Goal: Navigation & Orientation: Find specific page/section

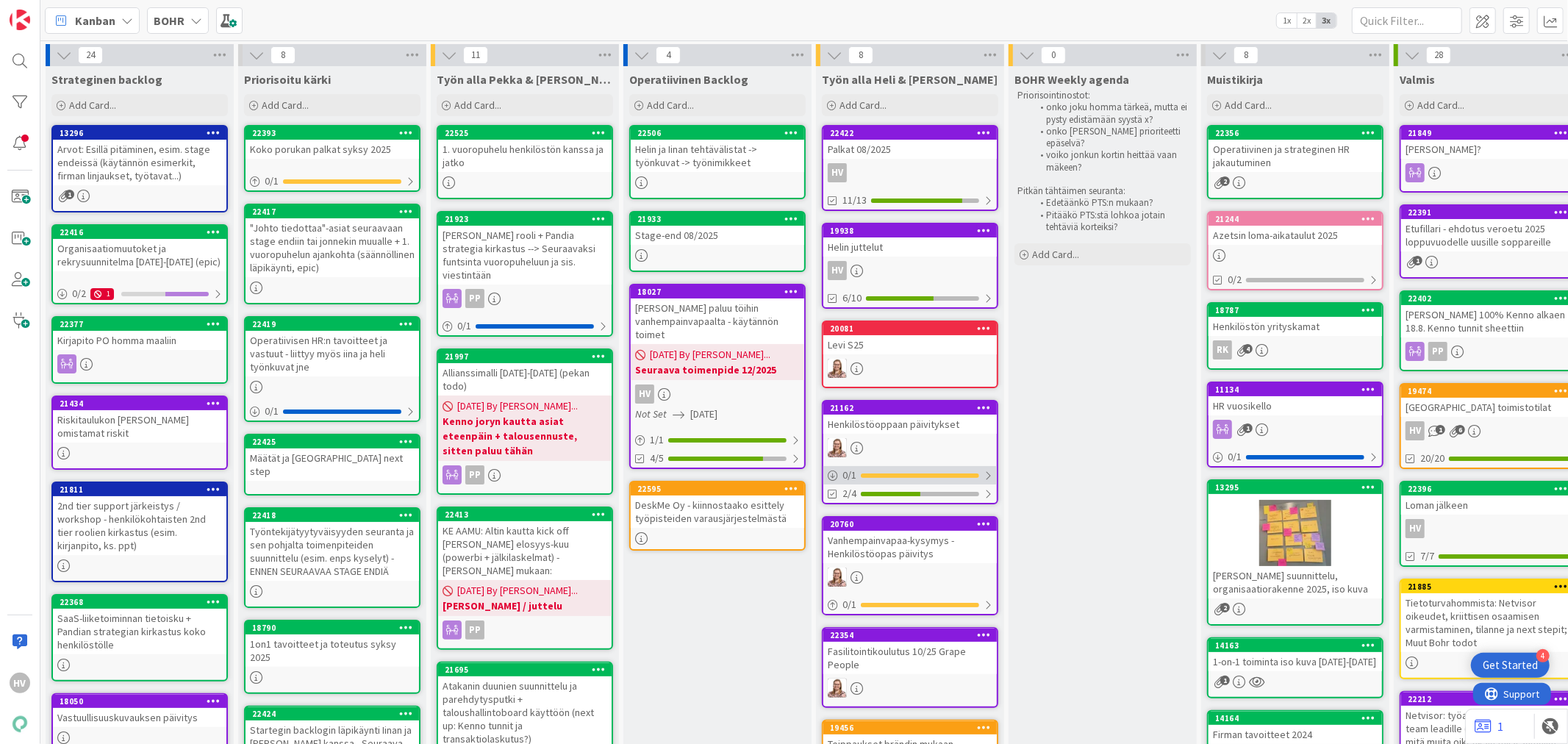
scroll to position [426, 0]
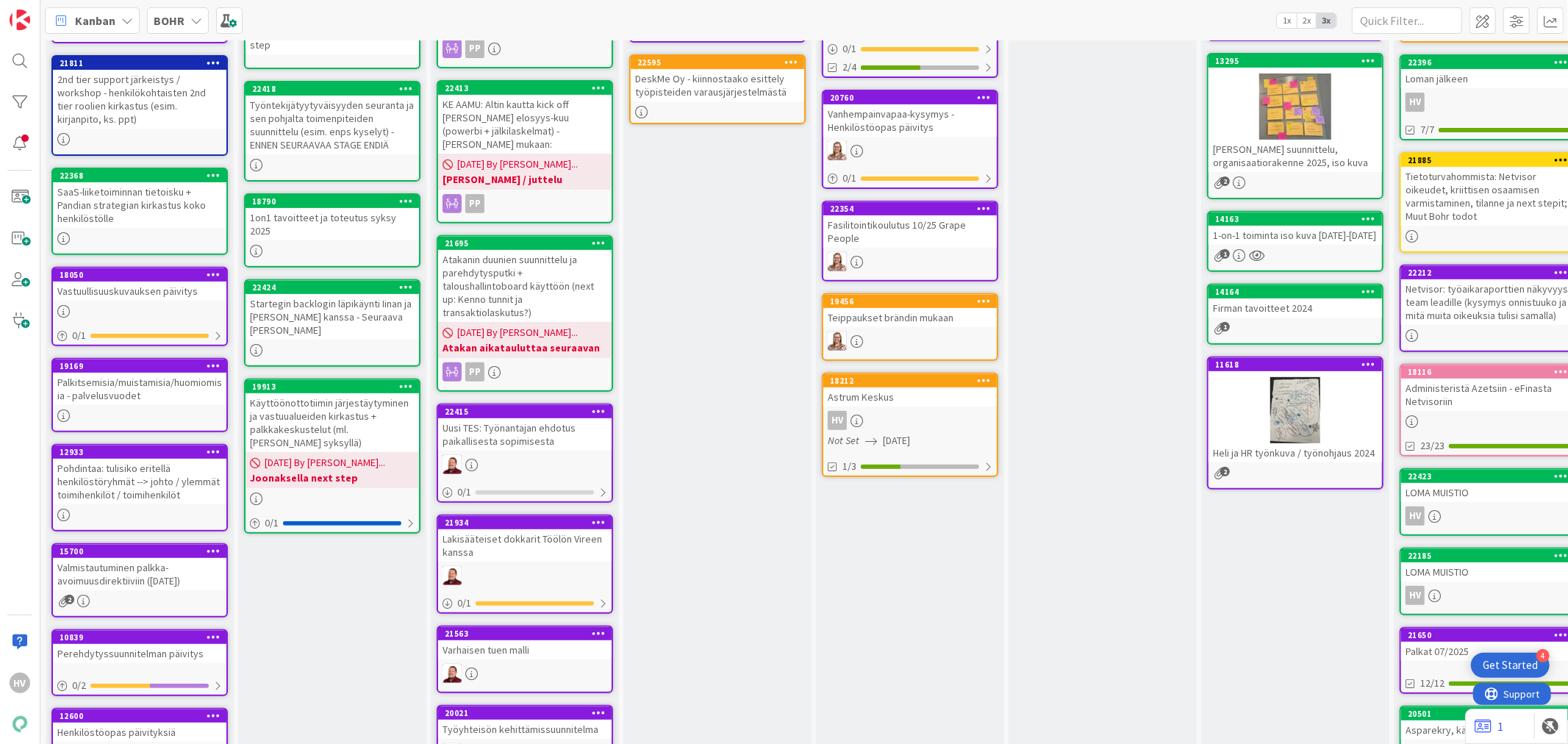
click at [909, 393] on div "Astrum Keskus" at bounding box center [909, 397] width 173 height 19
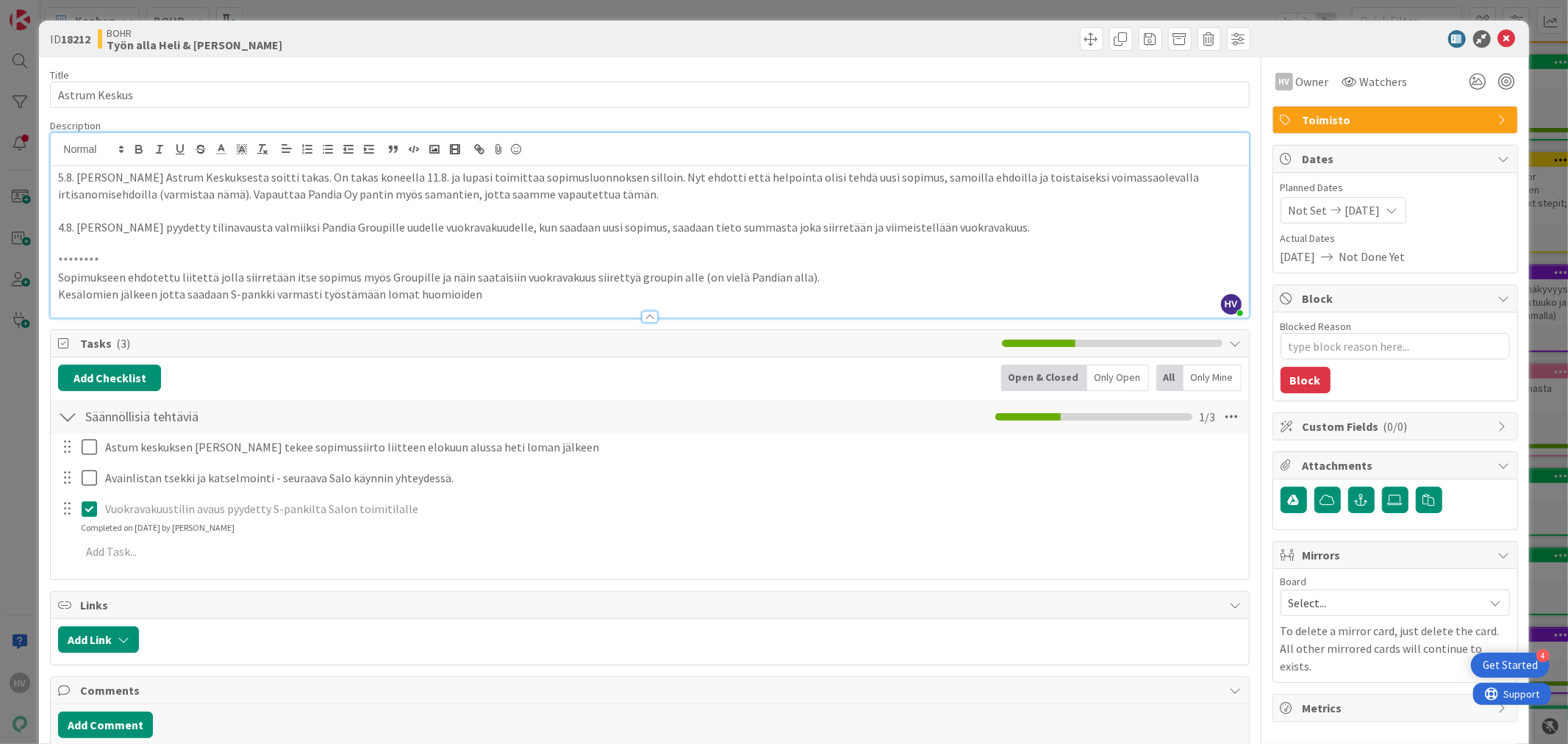
click at [55, 145] on div "HV [PERSON_NAME] just joined 5.8. [PERSON_NAME] Astrum Keskuksesta soitti takas…" at bounding box center [649, 226] width 1198 height 185
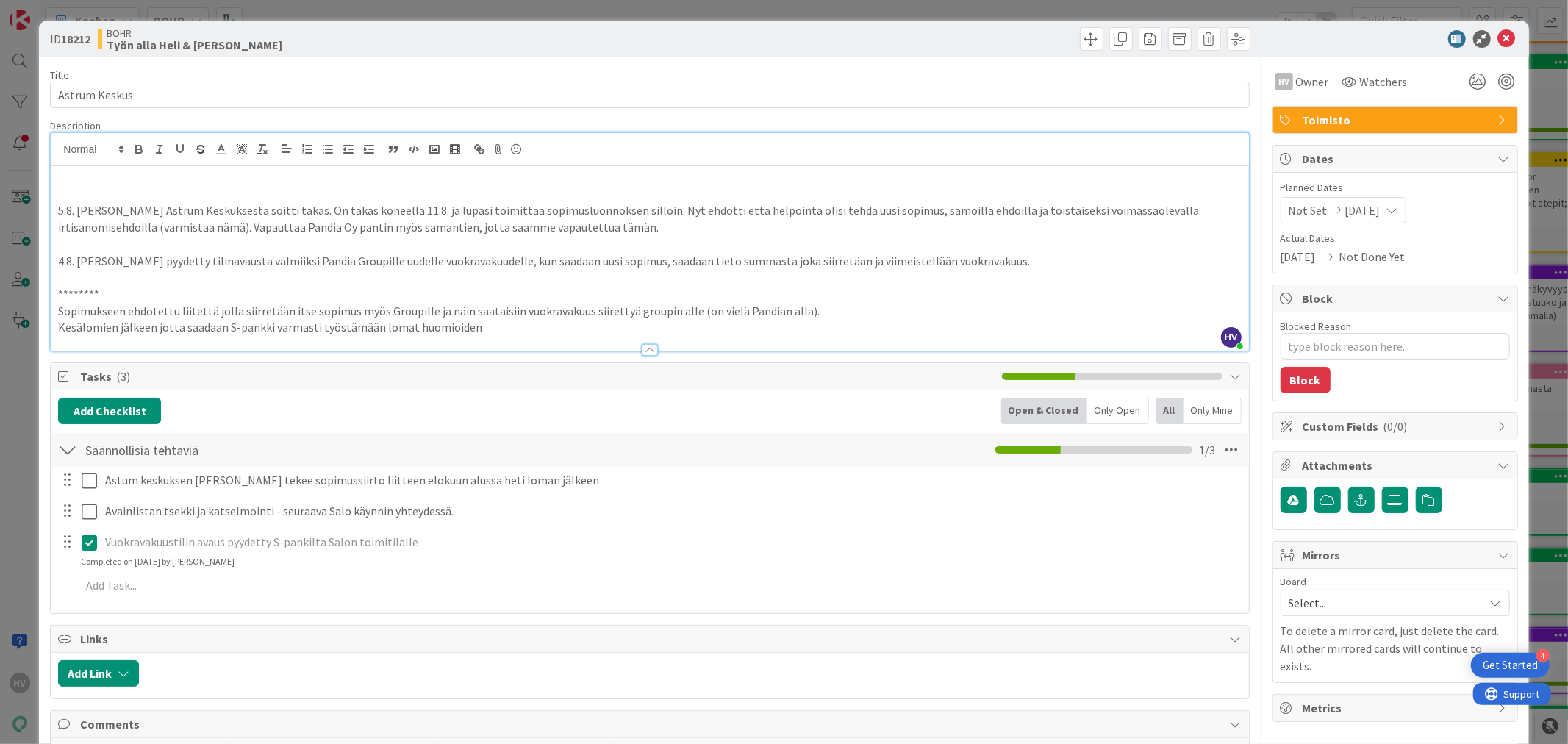
type textarea "x"
click at [269, 177] on p "Toimitilasopimuksesta annettu kommentit Jarmolle - 12.8. odotan päivitettyä ver…" at bounding box center [650, 177] width 1183 height 17
click at [314, 175] on p "Toimitilasopimuksesta annettu kommentit Jarmolle - 12.8. odotan päivitettyä ver…" at bounding box center [650, 177] width 1183 height 17
click at [514, 182] on p "Toimitilasopimuksesta annettu kommentit Jarmolle - 12.8. odotan päivitettyä ver…" at bounding box center [650, 177] width 1183 height 17
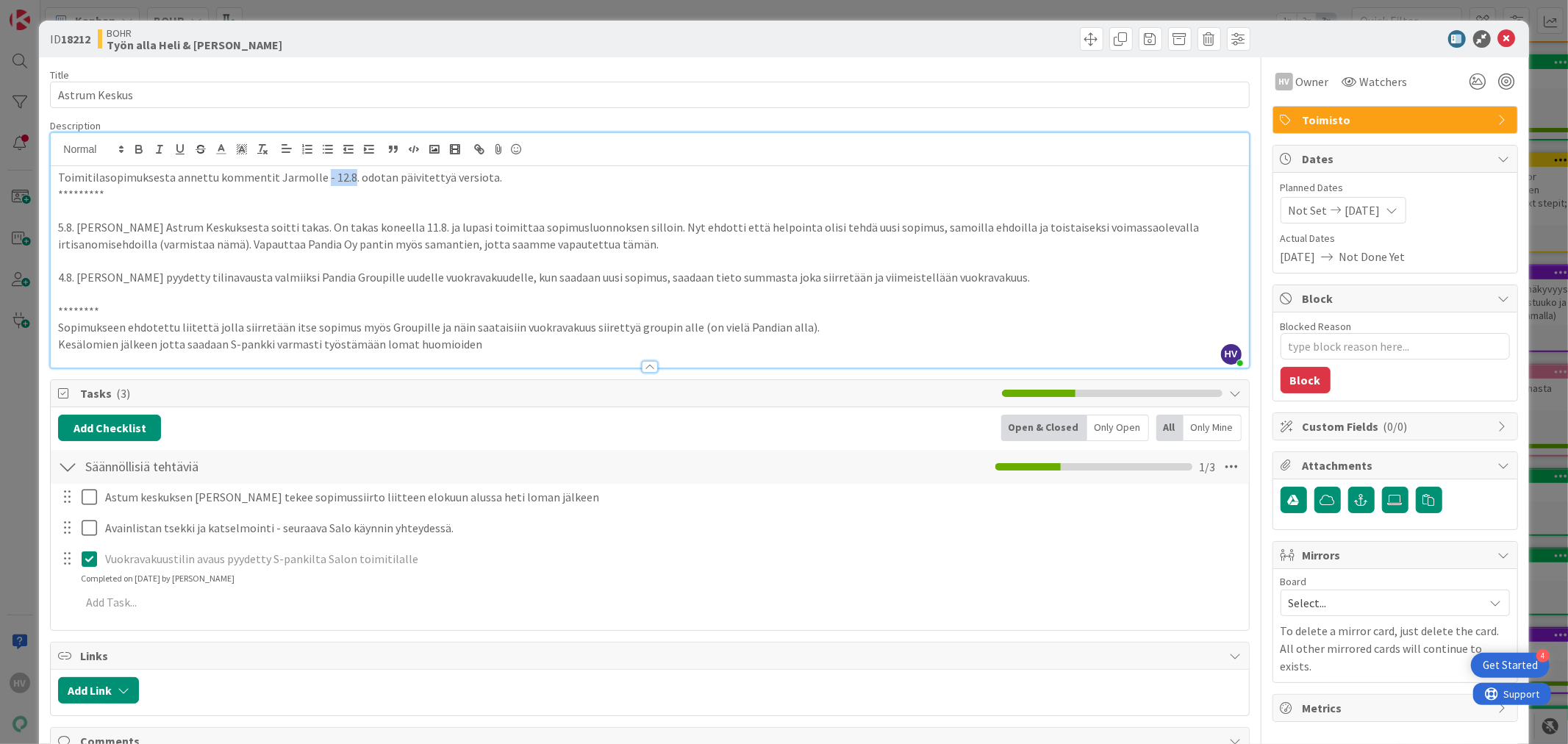
drag, startPoint x: 342, startPoint y: 174, endPoint x: 317, endPoint y: 174, distance: 25.0
click at [317, 174] on p "Toimitilasopimuksesta annettu kommentit Jarmolle - 12.8. odotan päivitettyä ver…" at bounding box center [650, 177] width 1183 height 17
click at [54, 172] on div "Toimitilasopimuksesta annettu kommentit Jarmolle . odotan päivitettyä versiota.…" at bounding box center [649, 267] width 1198 height 202
click at [56, 174] on div "- 12.8Toimitilasopimuksesta annettu kommentit [PERSON_NAME] . odotan päivitetty…" at bounding box center [649, 267] width 1198 height 202
click at [525, 187] on p "*********" at bounding box center [650, 194] width 1183 height 17
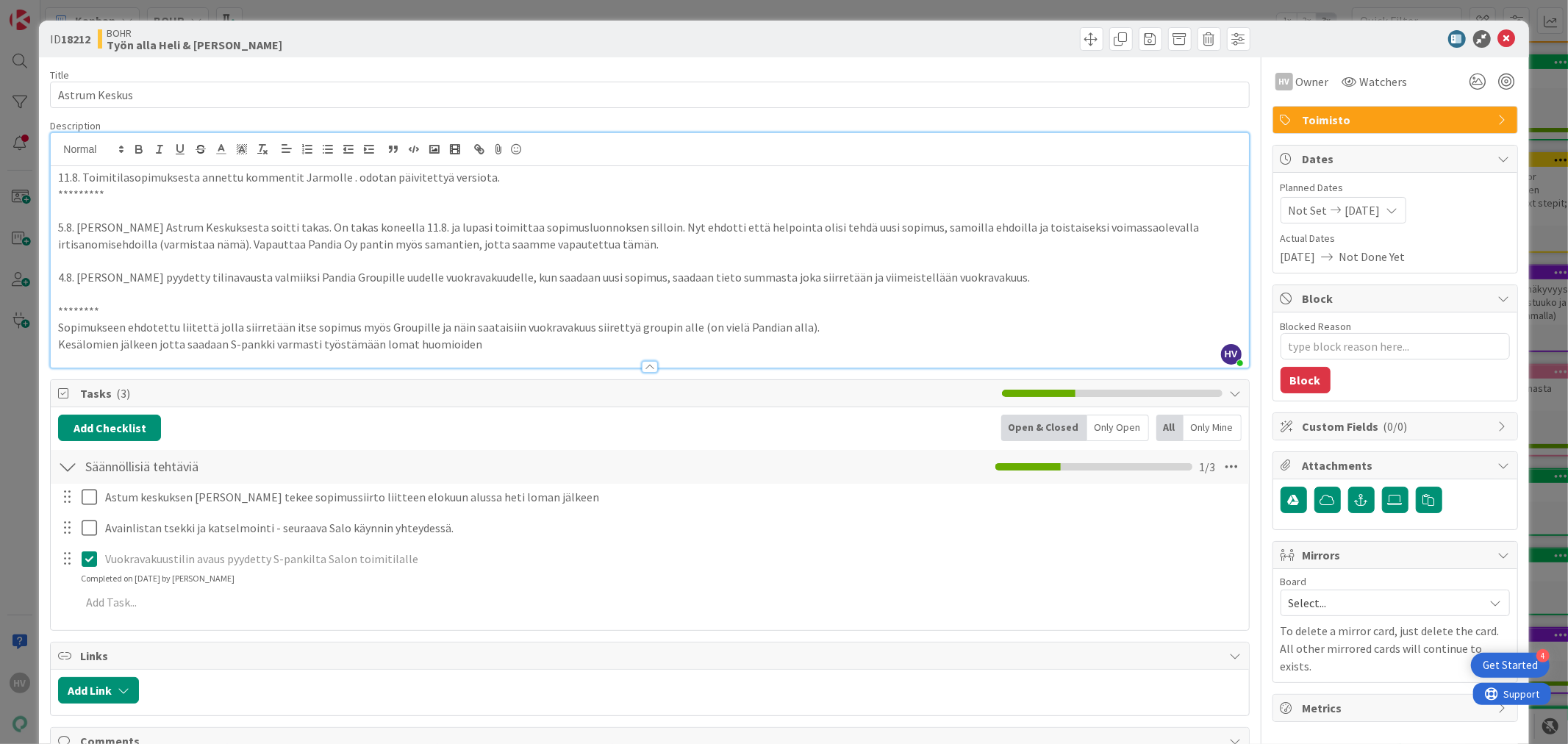
click at [342, 182] on p "11.8. Toimitilasopimuksesta annettu kommentit Jarmolle . odotan päivitettyä ver…" at bounding box center [650, 177] width 1183 height 17
click at [1500, 36] on icon at bounding box center [1508, 39] width 18 height 18
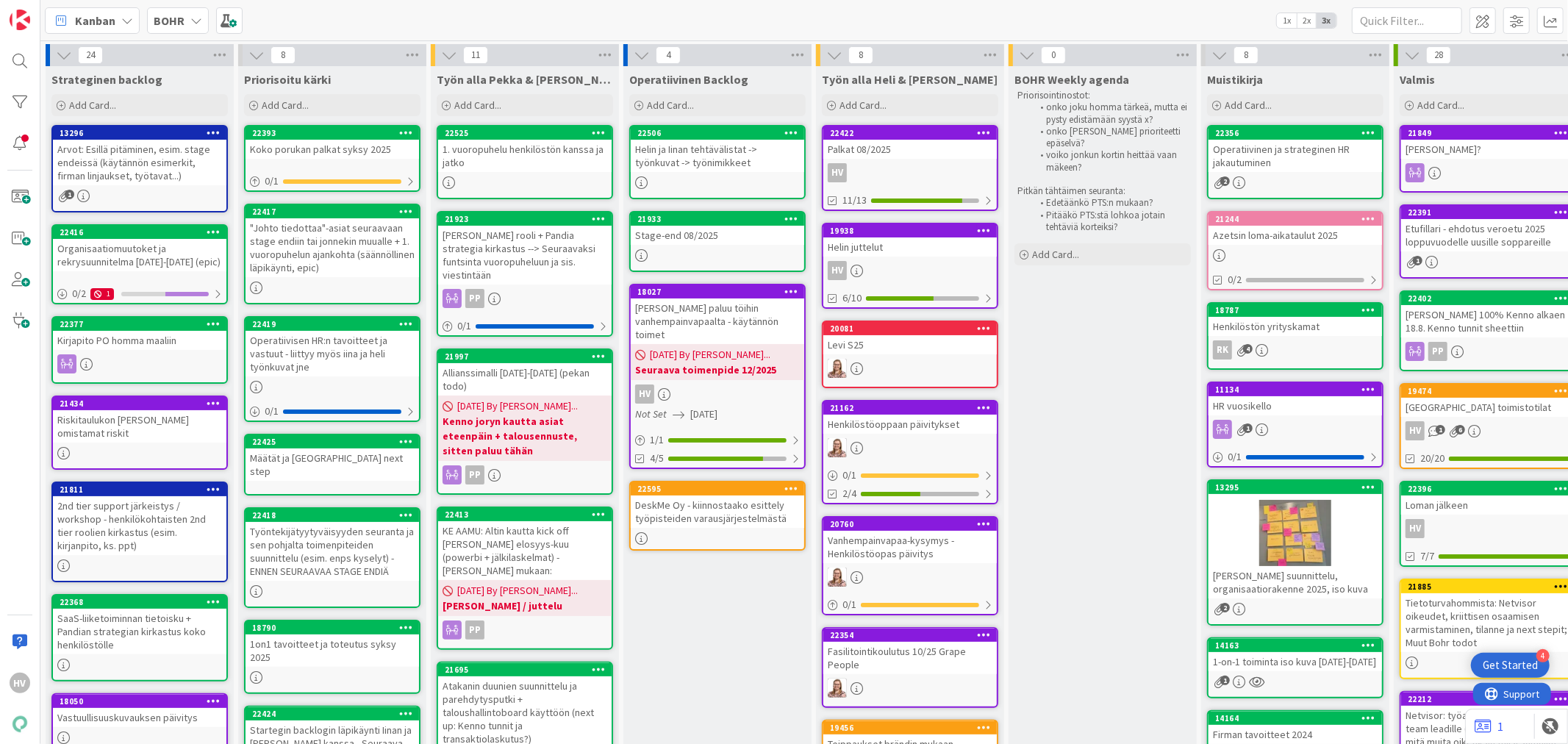
click at [728, 138] on div "22506" at bounding box center [717, 133] width 173 height 13
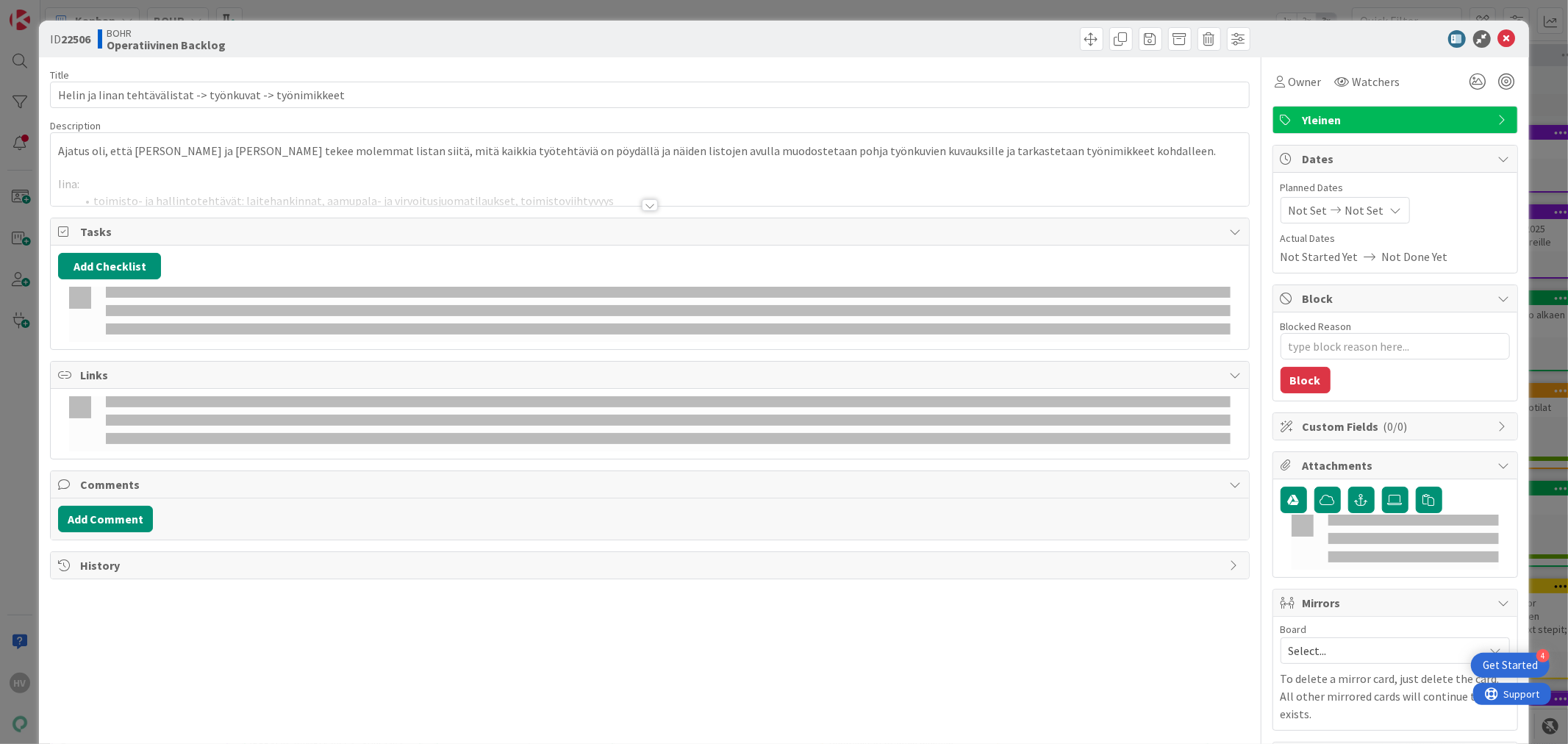
scroll to position [163, 0]
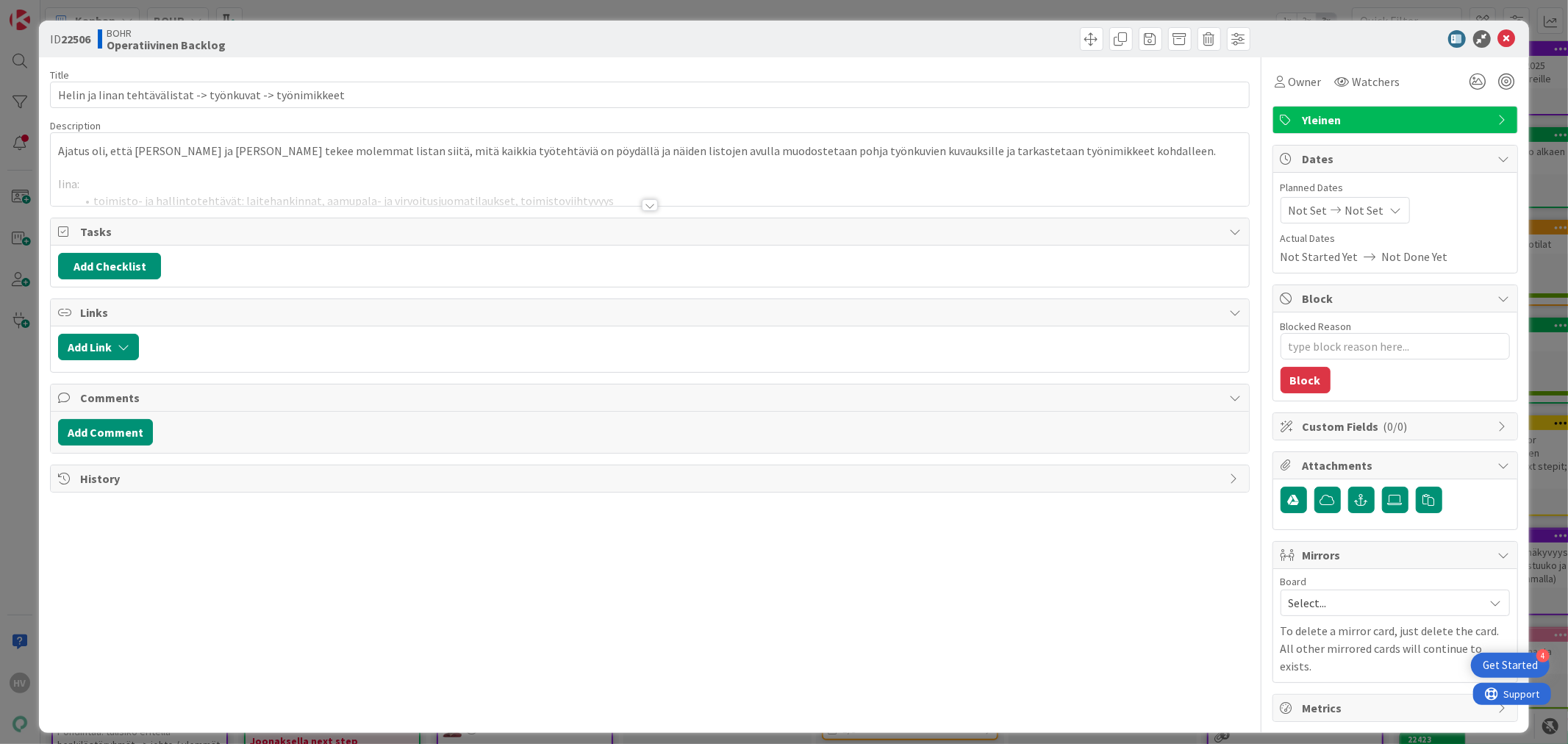
type textarea "x"
click at [648, 202] on div at bounding box center [650, 205] width 16 height 12
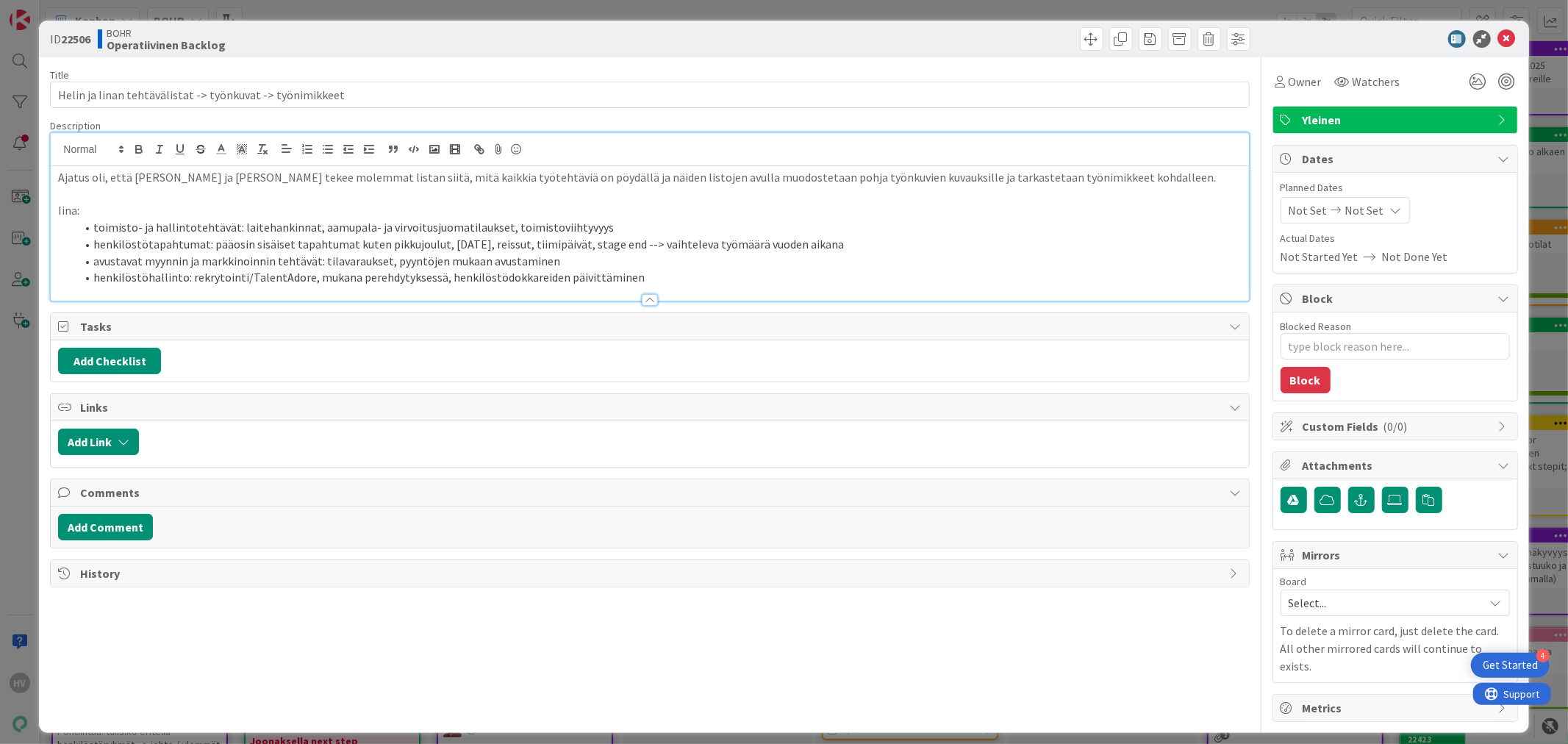
click at [746, 276] on li "henkilöstöhallinto: rekrytointi/TalentAdore, mukana perehdytyksessä, henkilöstö…" at bounding box center [659, 277] width 1165 height 17
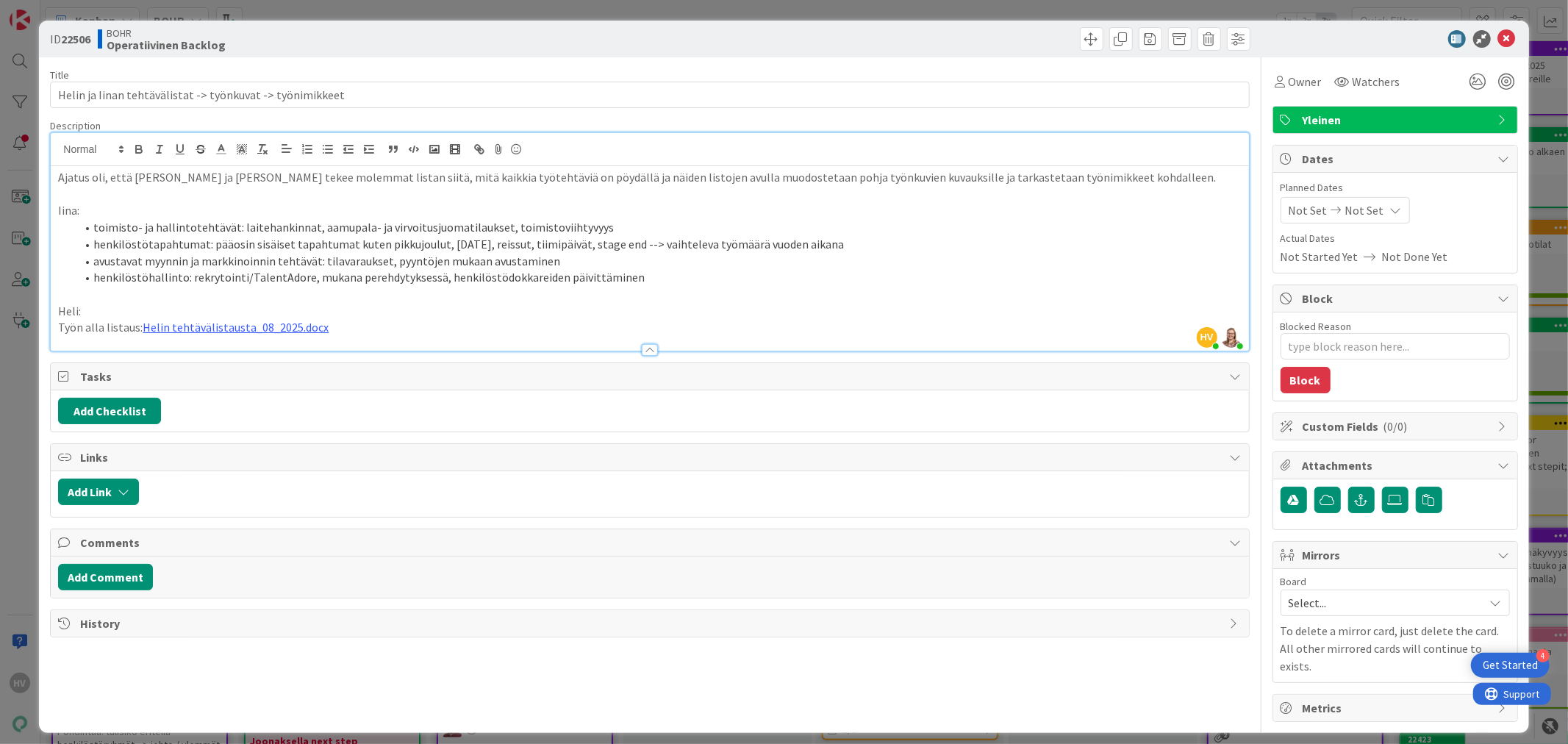
click at [99, 325] on p "Työn alla listaus: Helin tehtävälistausta_08_2025.docx" at bounding box center [650, 327] width 1183 height 17
click at [1505, 33] on icon at bounding box center [1508, 39] width 18 height 18
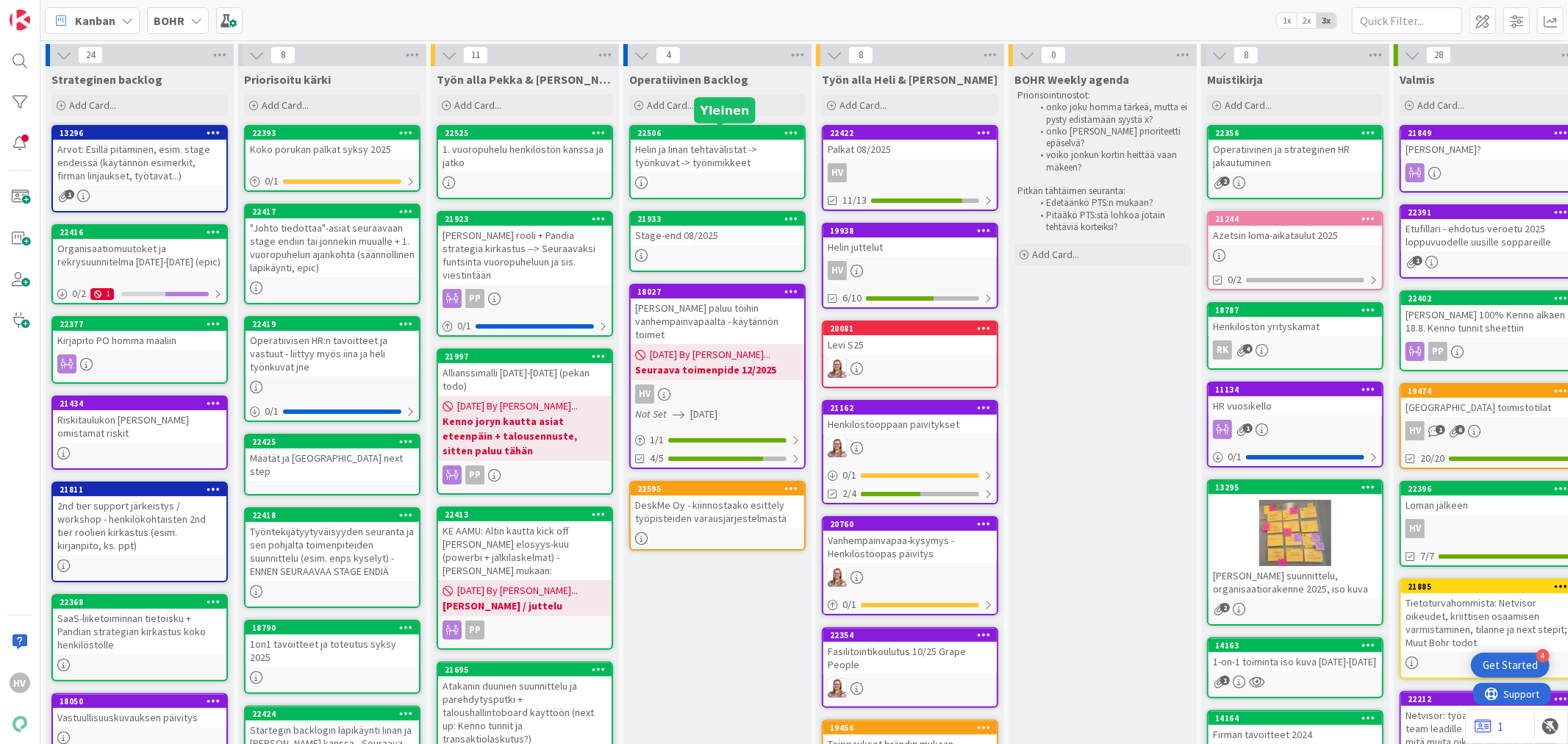
click at [672, 131] on div "22506" at bounding box center [720, 133] width 167 height 10
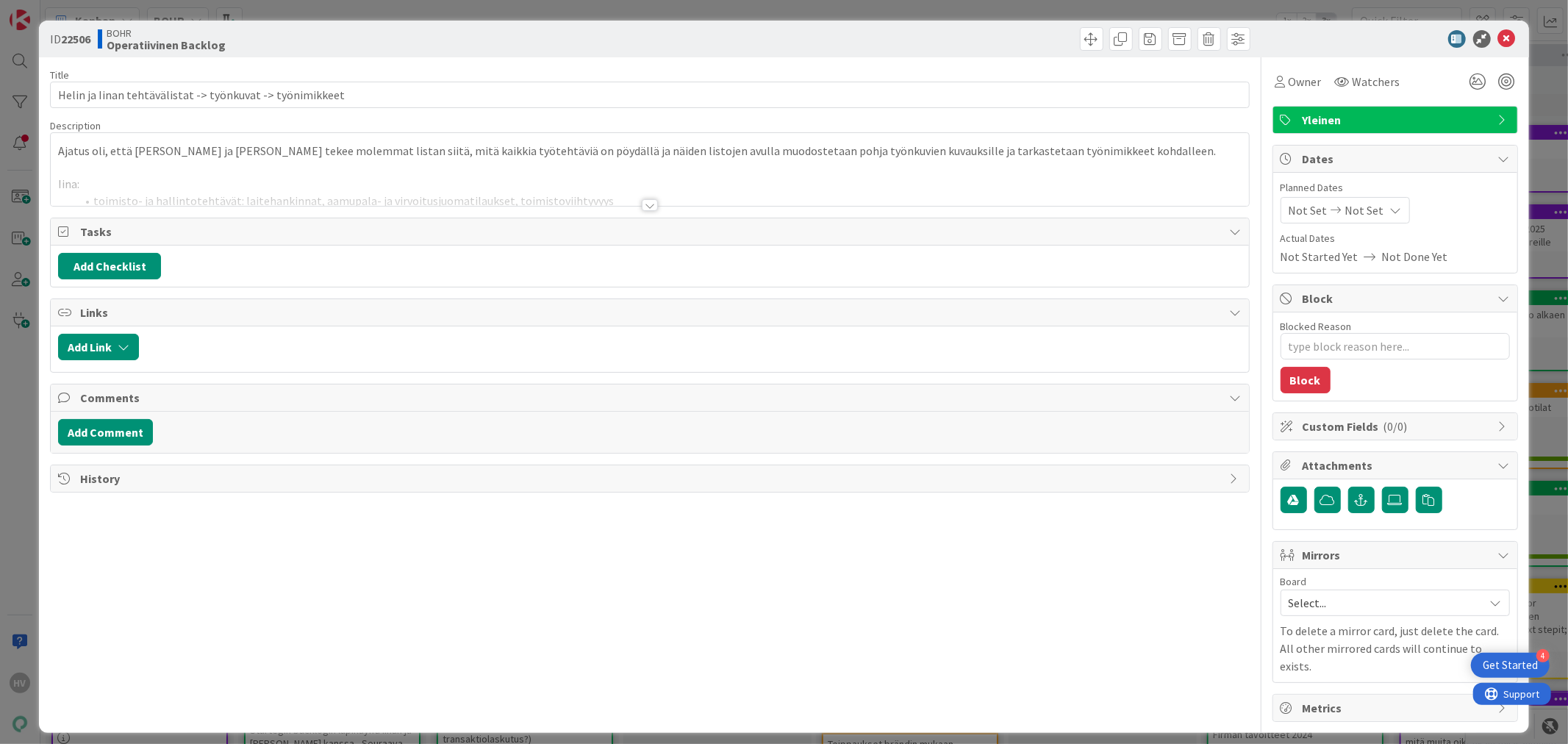
click at [652, 202] on div at bounding box center [650, 205] width 16 height 12
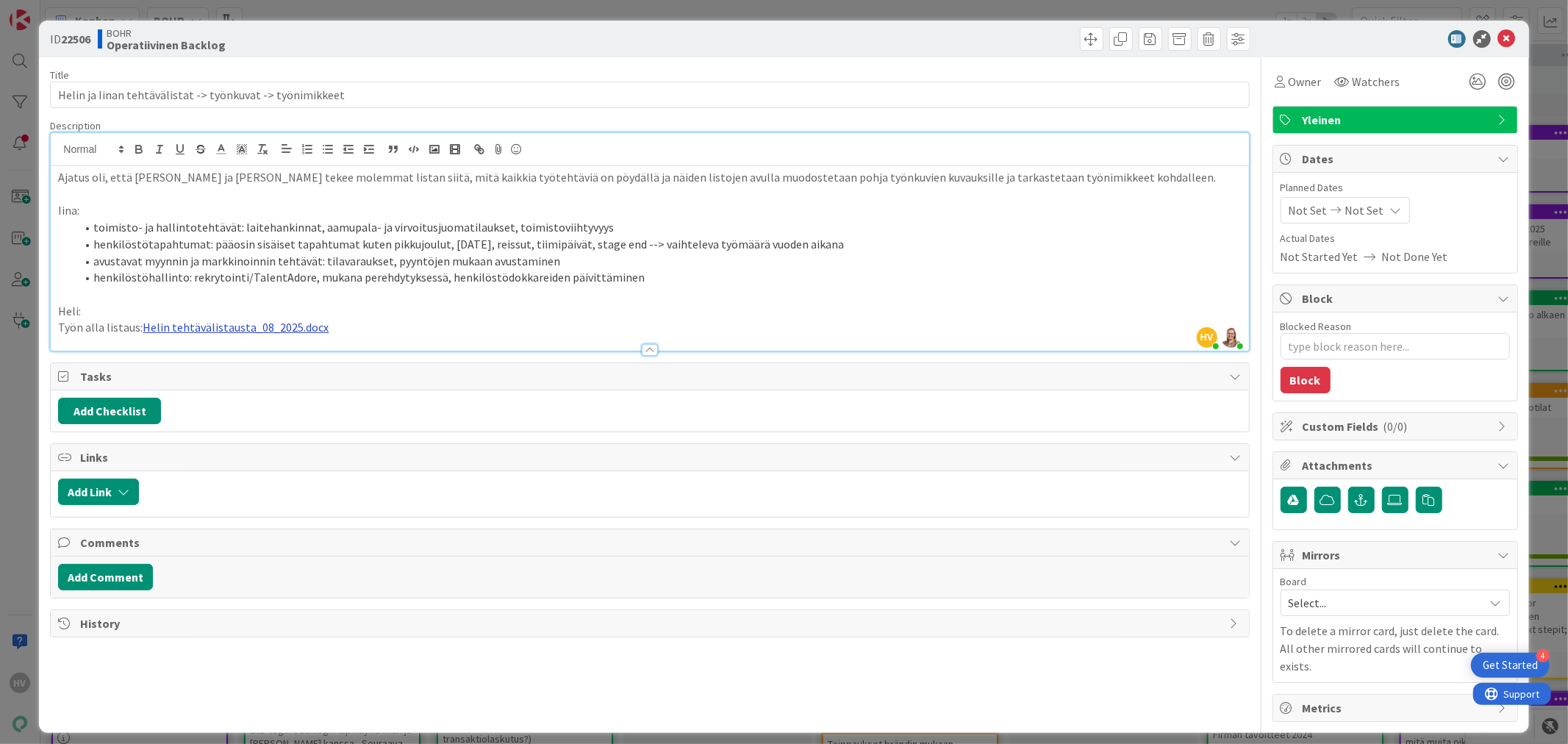
click at [243, 325] on link "Helin tehtävälistausta_08_2025.docx" at bounding box center [235, 326] width 186 height 15
click at [236, 349] on link "[URL][DOMAIN_NAME]" at bounding box center [195, 356] width 101 height 19
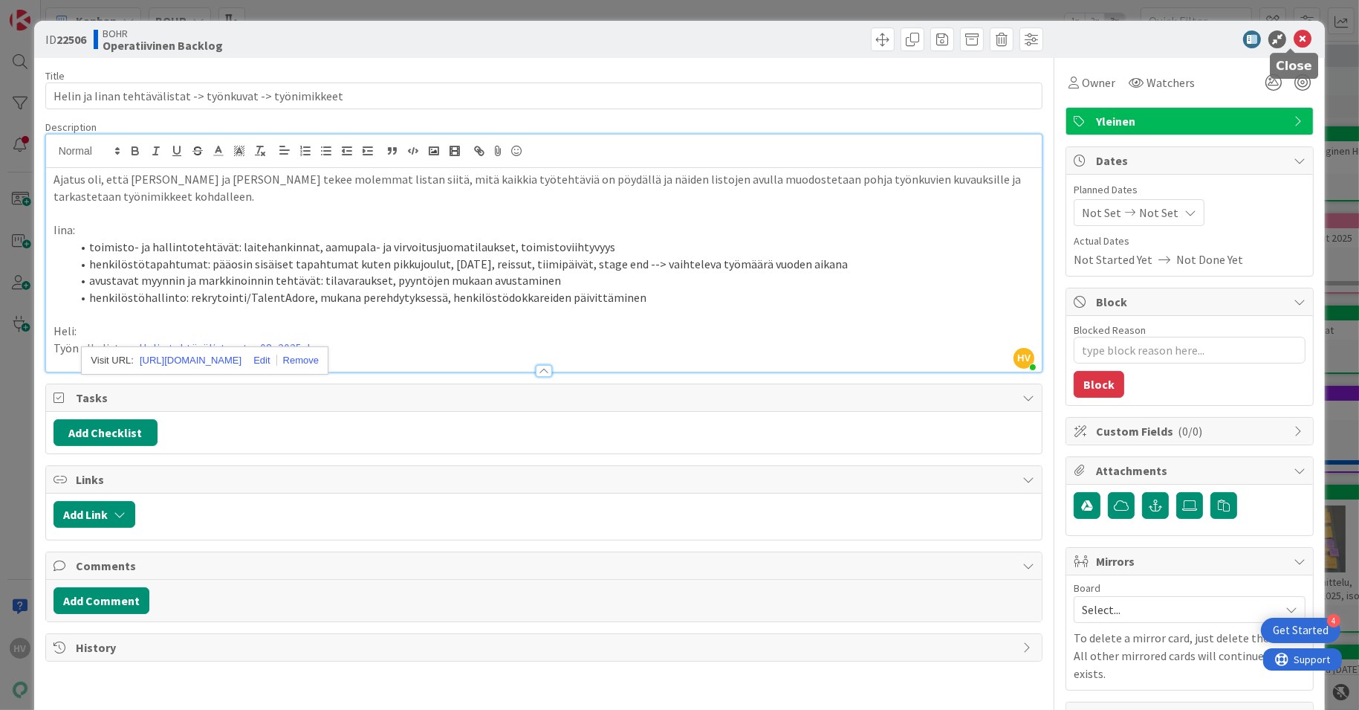
click at [1294, 36] on icon at bounding box center [1303, 39] width 18 height 18
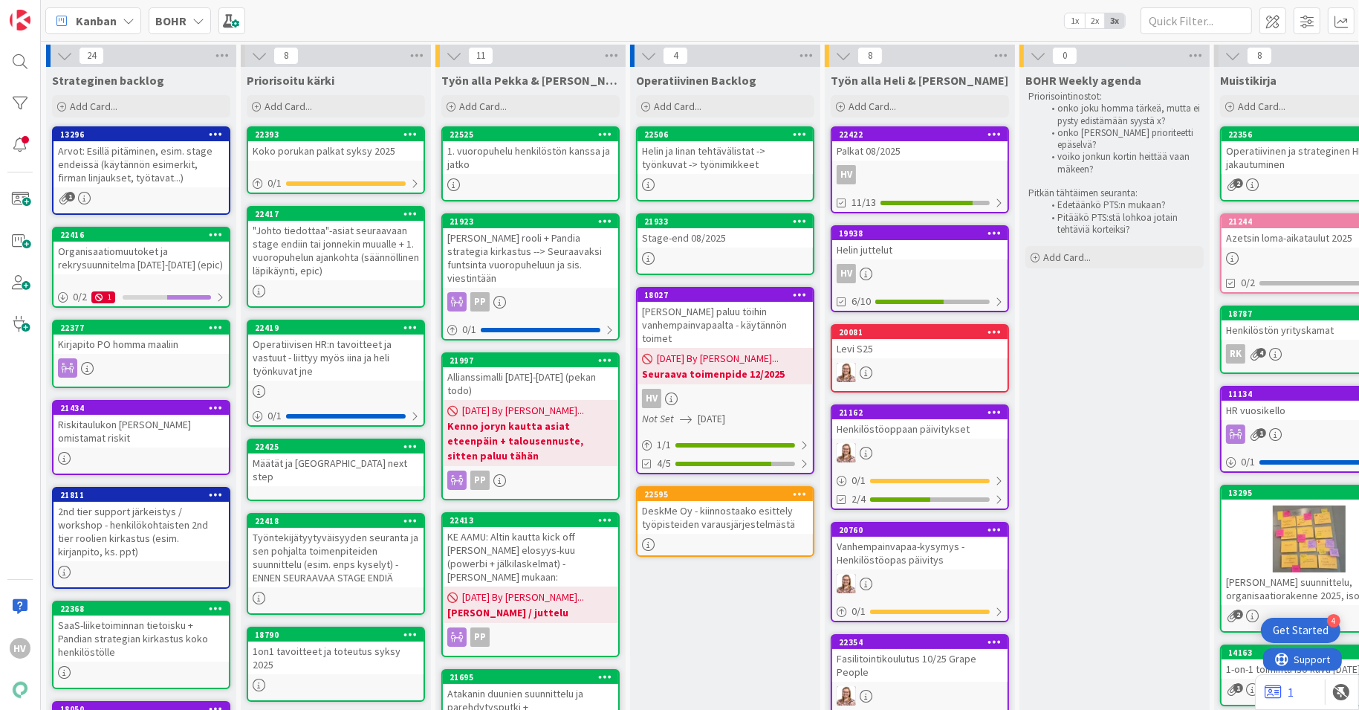
click at [921, 140] on div "22422" at bounding box center [919, 134] width 175 height 13
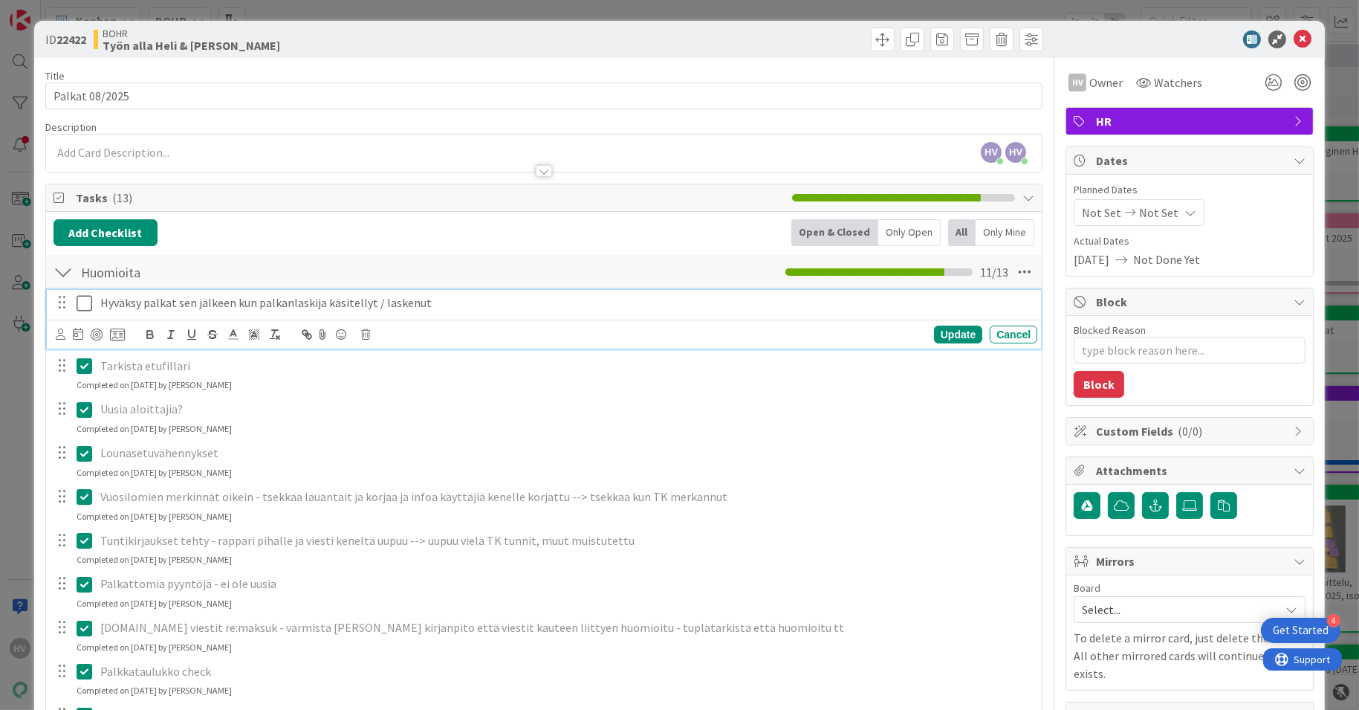
click at [87, 298] on icon at bounding box center [88, 303] width 22 height 18
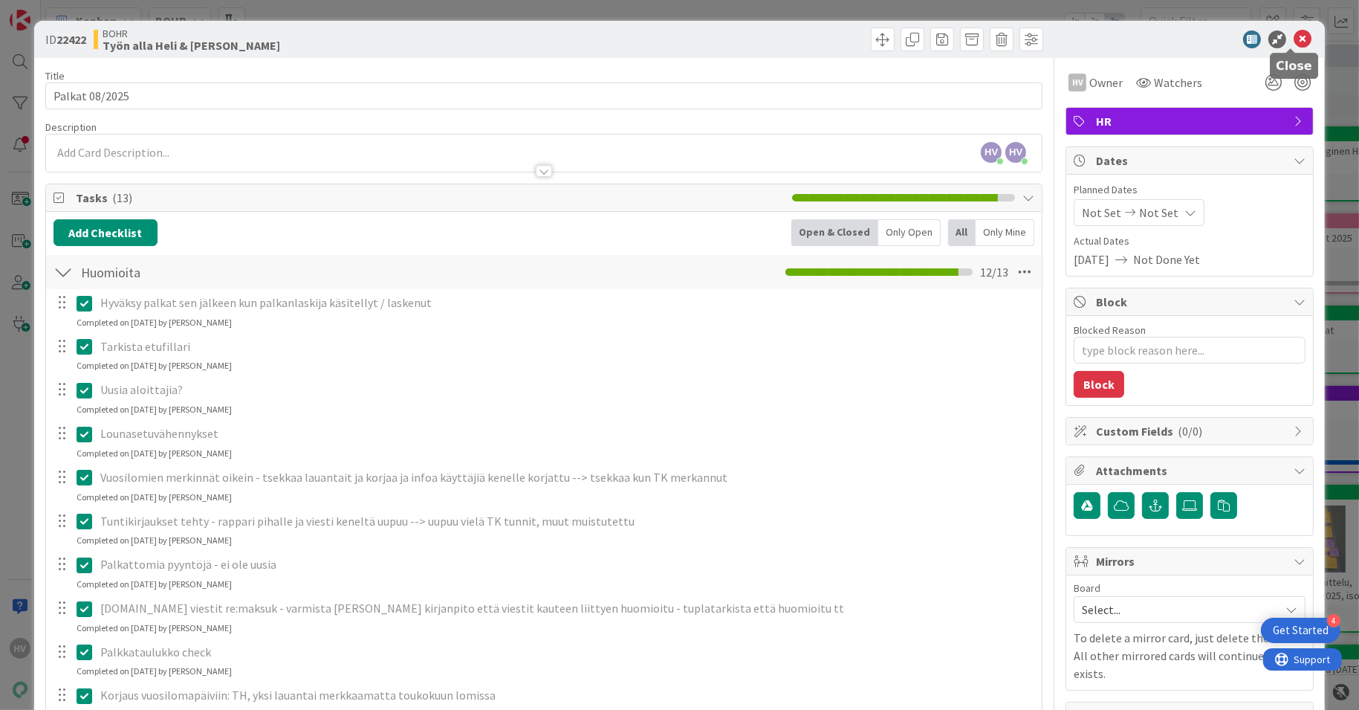
click at [1295, 36] on icon at bounding box center [1303, 39] width 18 height 18
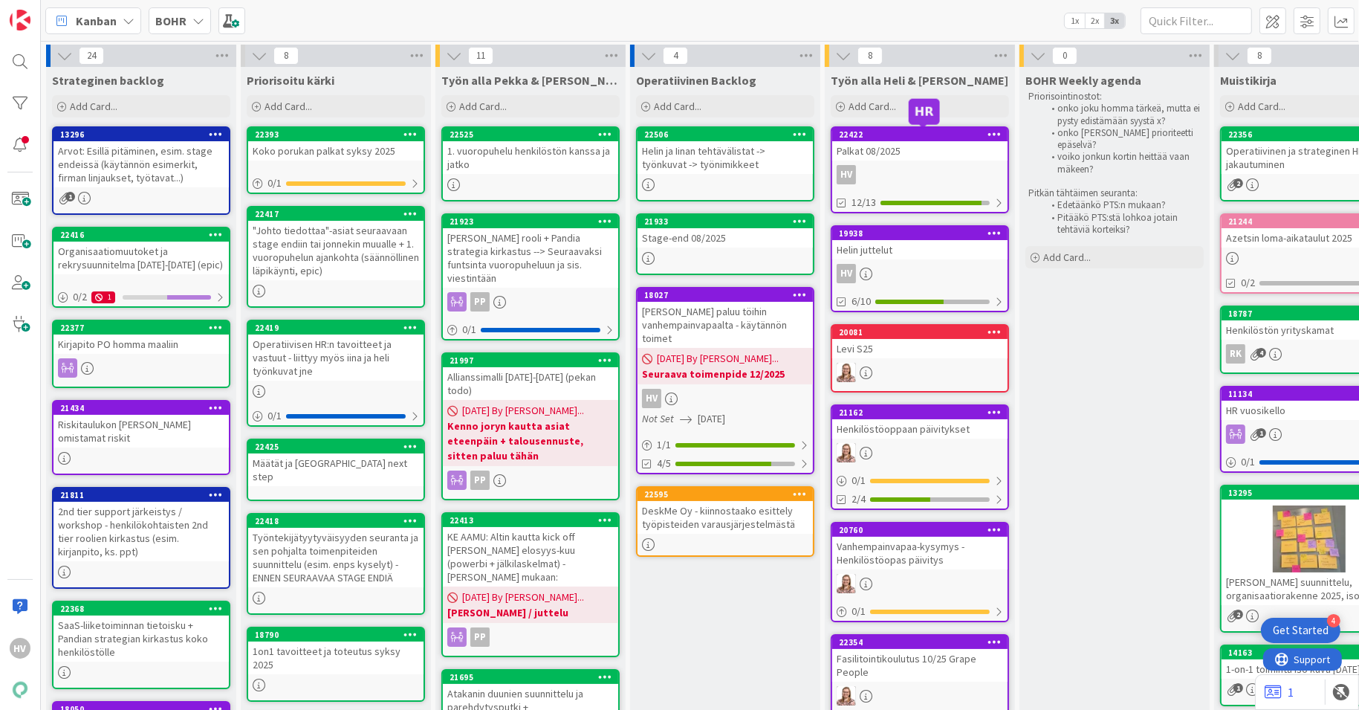
click at [928, 137] on div "22422" at bounding box center [923, 134] width 169 height 10
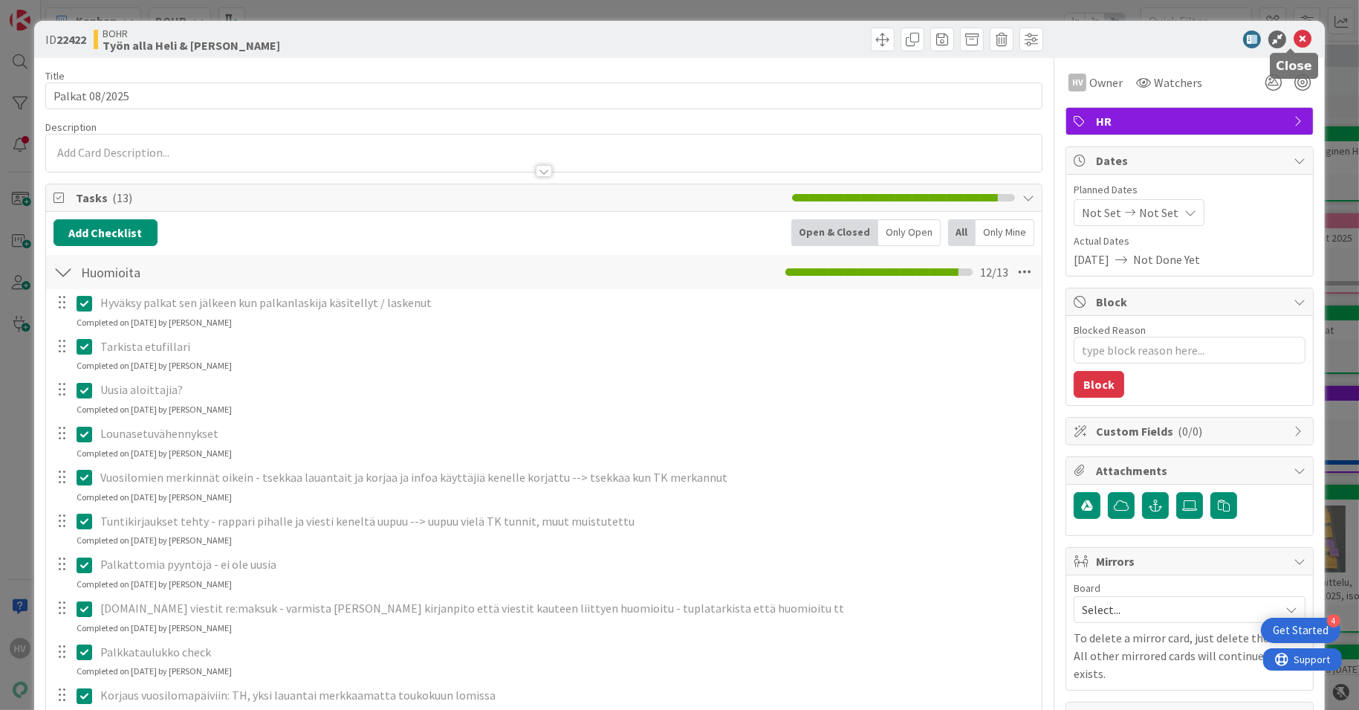
click at [1294, 39] on icon at bounding box center [1303, 39] width 18 height 18
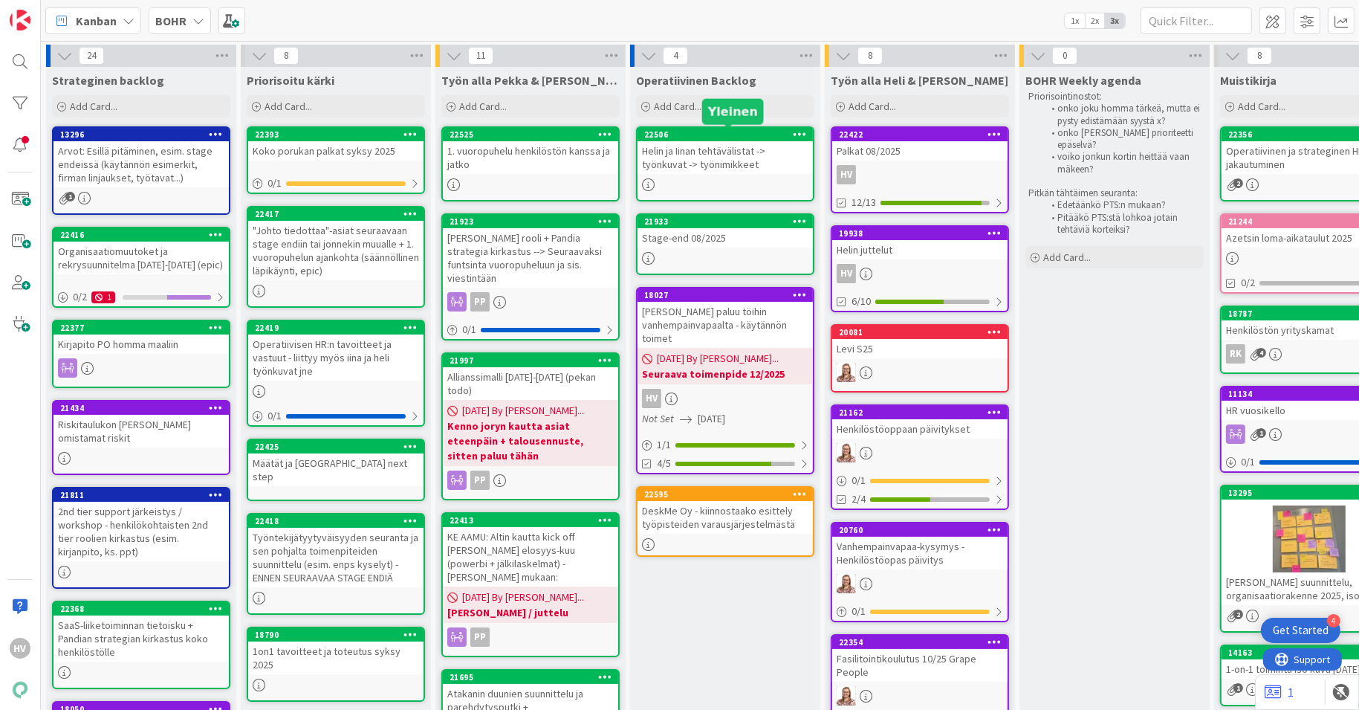
click at [691, 139] on div "22506" at bounding box center [728, 134] width 169 height 10
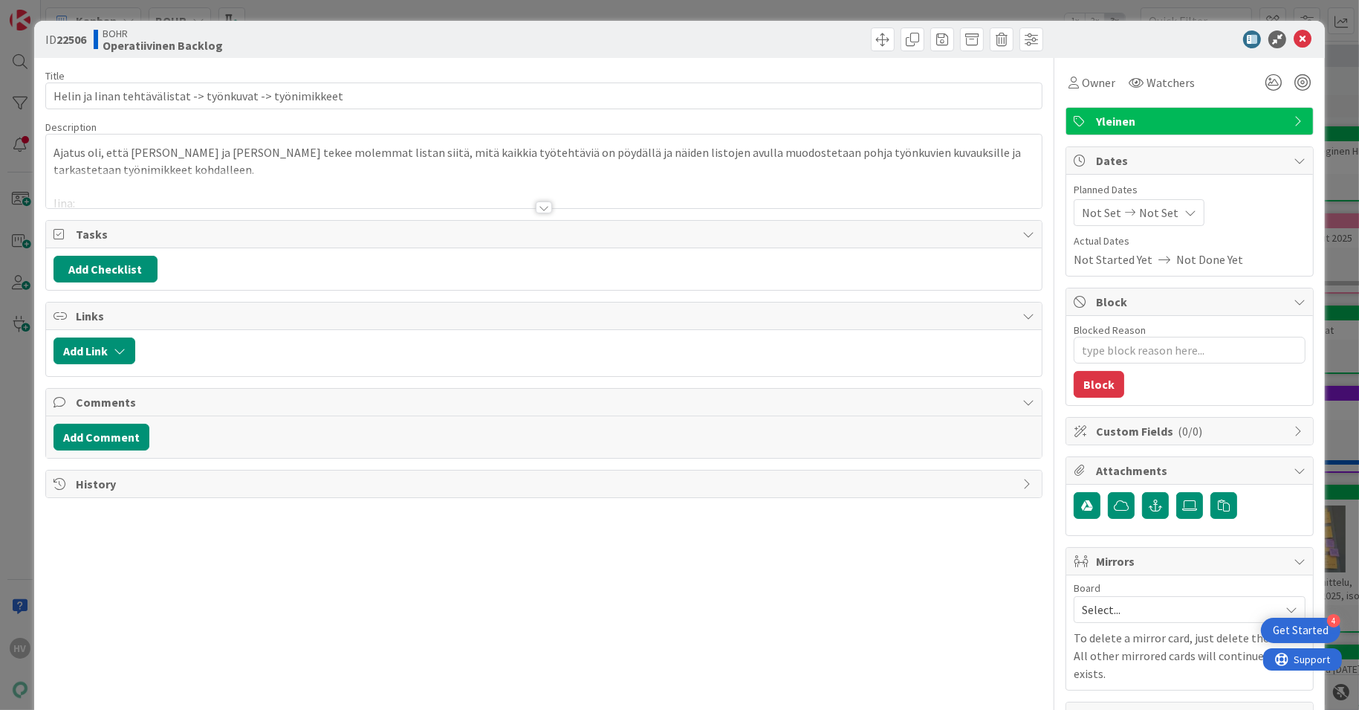
click at [536, 210] on div at bounding box center [544, 207] width 16 height 12
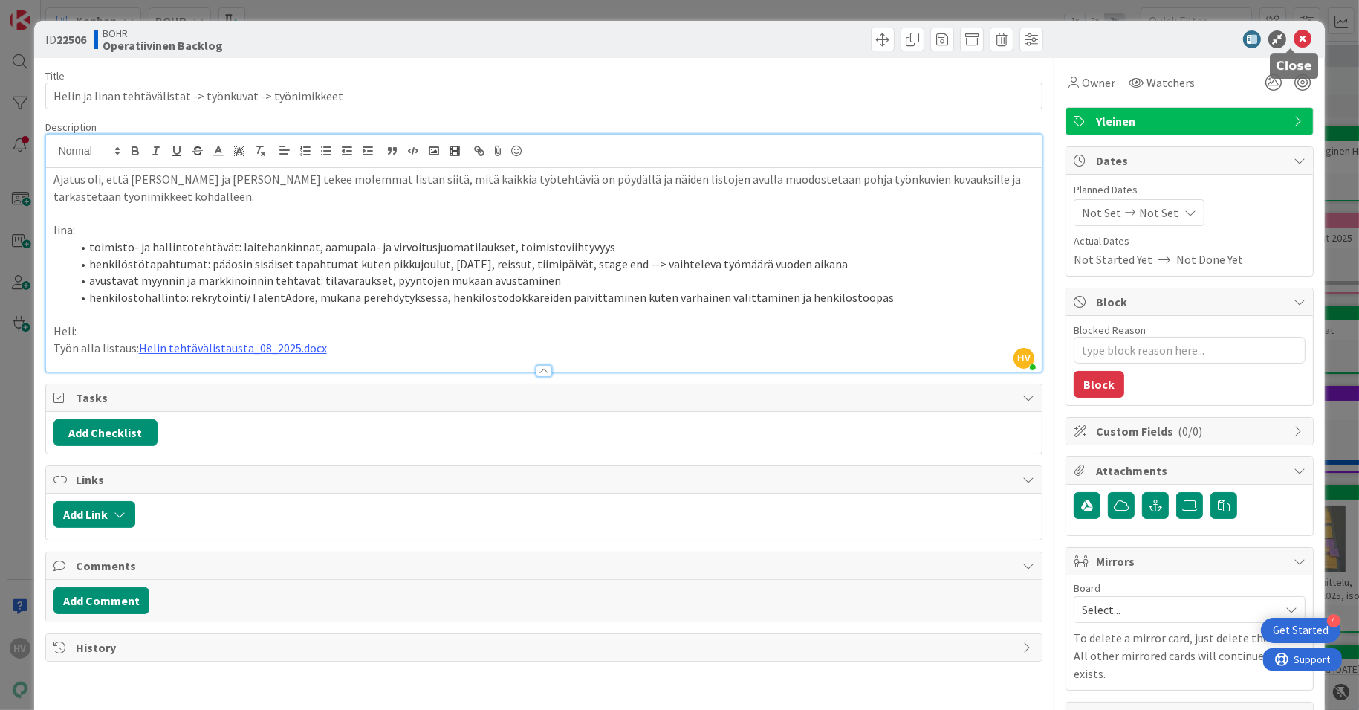
click at [1294, 42] on icon at bounding box center [1303, 39] width 18 height 18
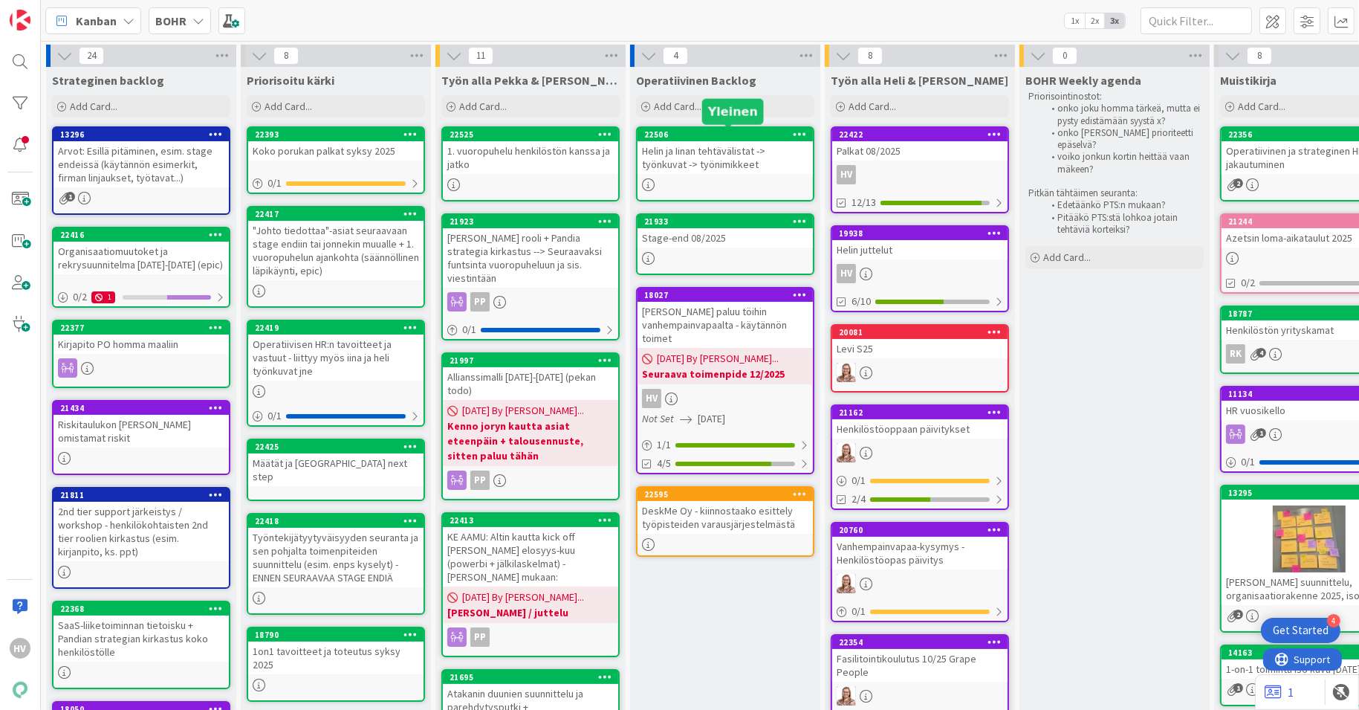
click at [731, 138] on div "22506" at bounding box center [728, 134] width 169 height 10
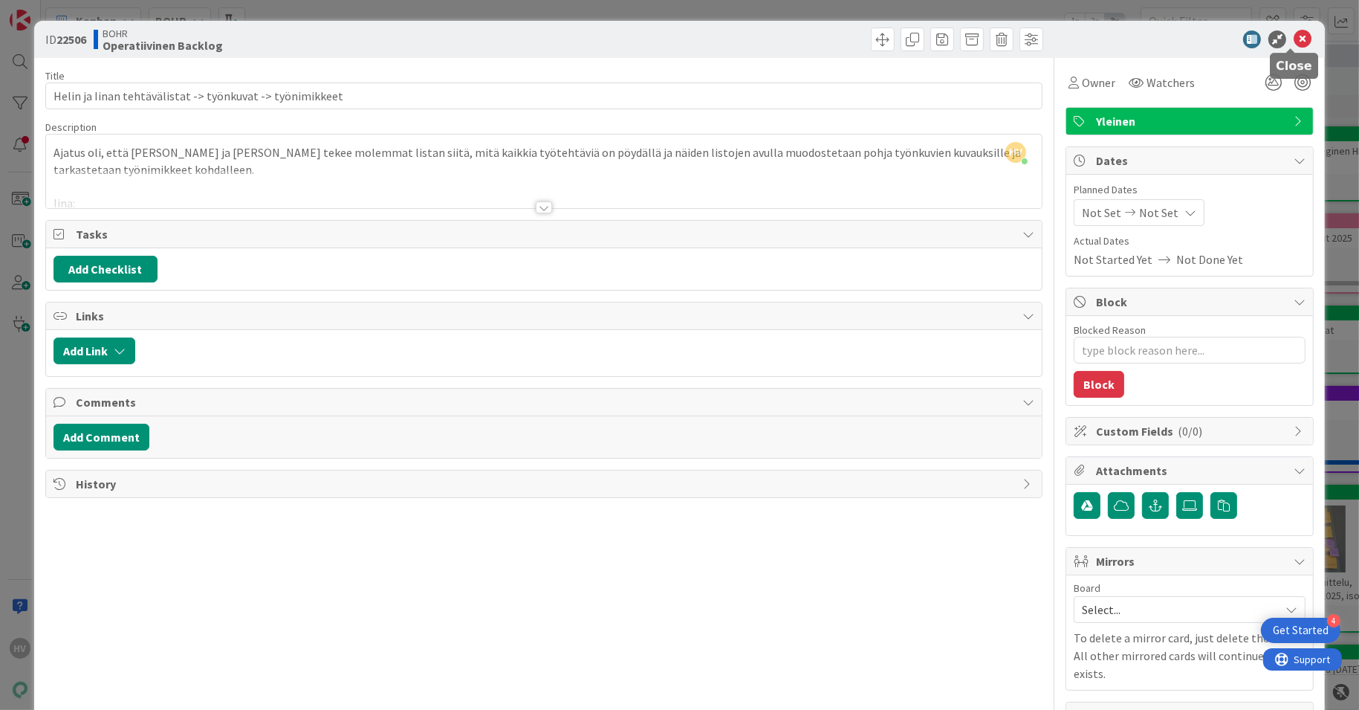
click at [1294, 39] on icon at bounding box center [1303, 39] width 18 height 18
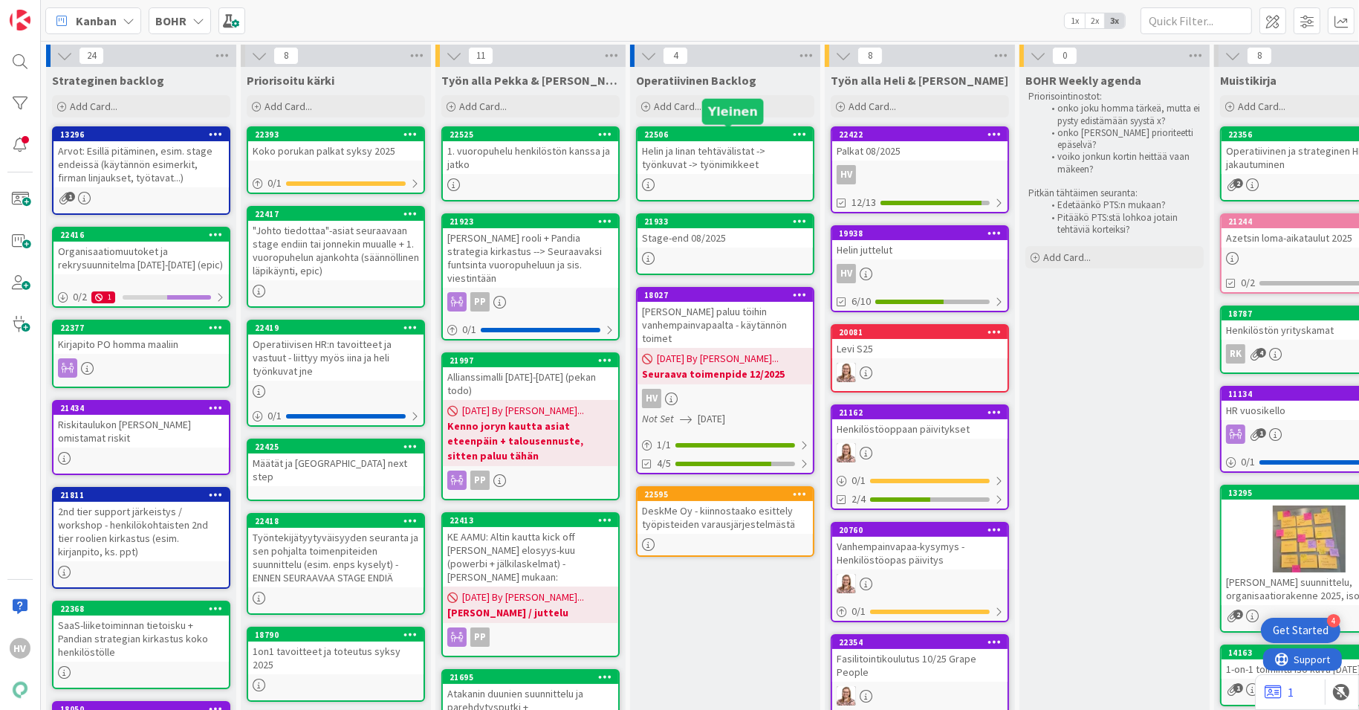
click at [760, 137] on div "22506" at bounding box center [728, 134] width 169 height 10
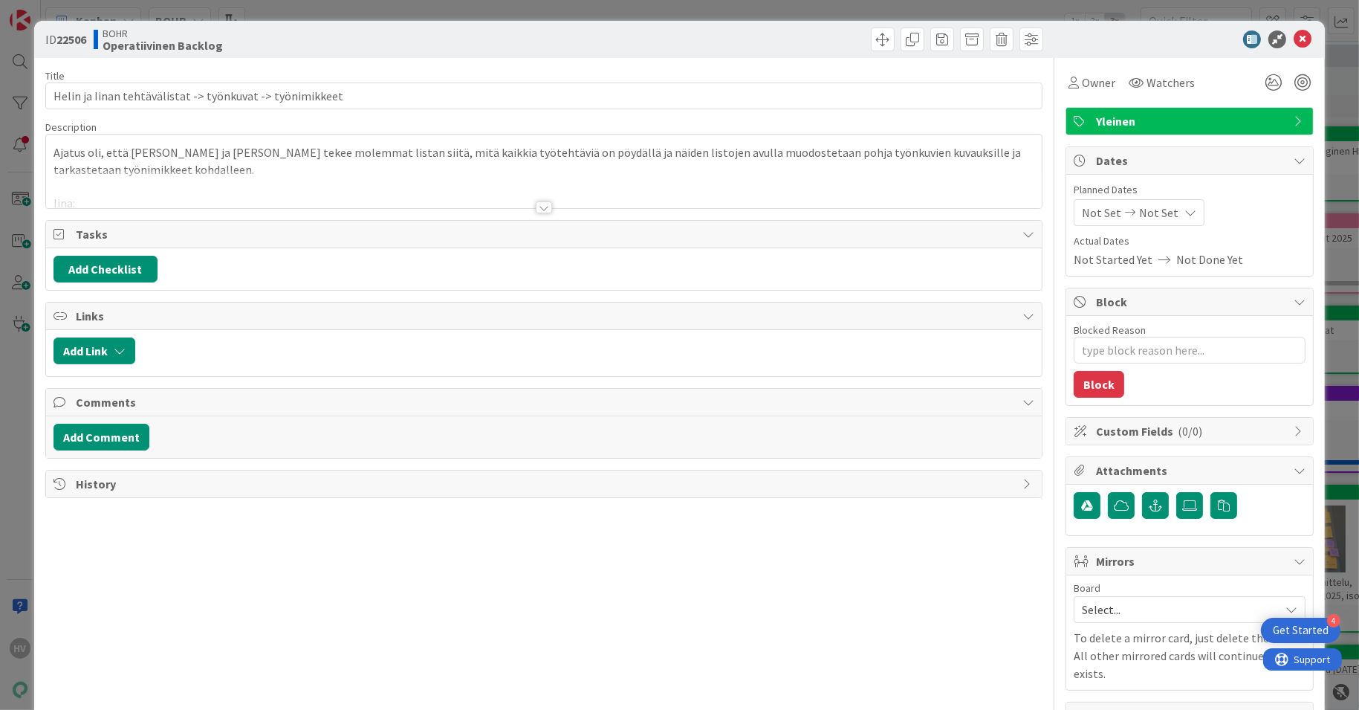
click at [536, 209] on div at bounding box center [544, 207] width 16 height 12
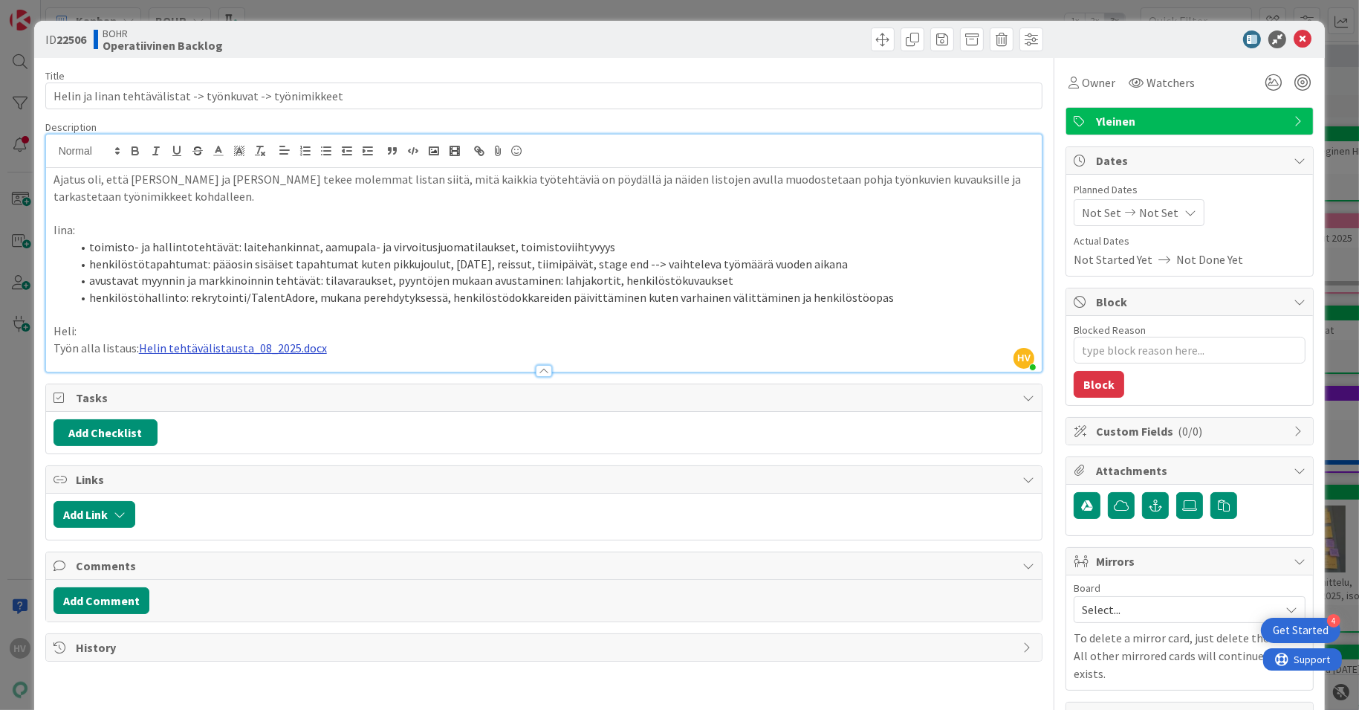
click at [280, 348] on link "Helin tehtävälistausta_08_2025.docx" at bounding box center [233, 347] width 188 height 15
click at [242, 372] on link "[URL][DOMAIN_NAME]" at bounding box center [191, 376] width 102 height 19
click at [1294, 36] on icon at bounding box center [1303, 39] width 18 height 18
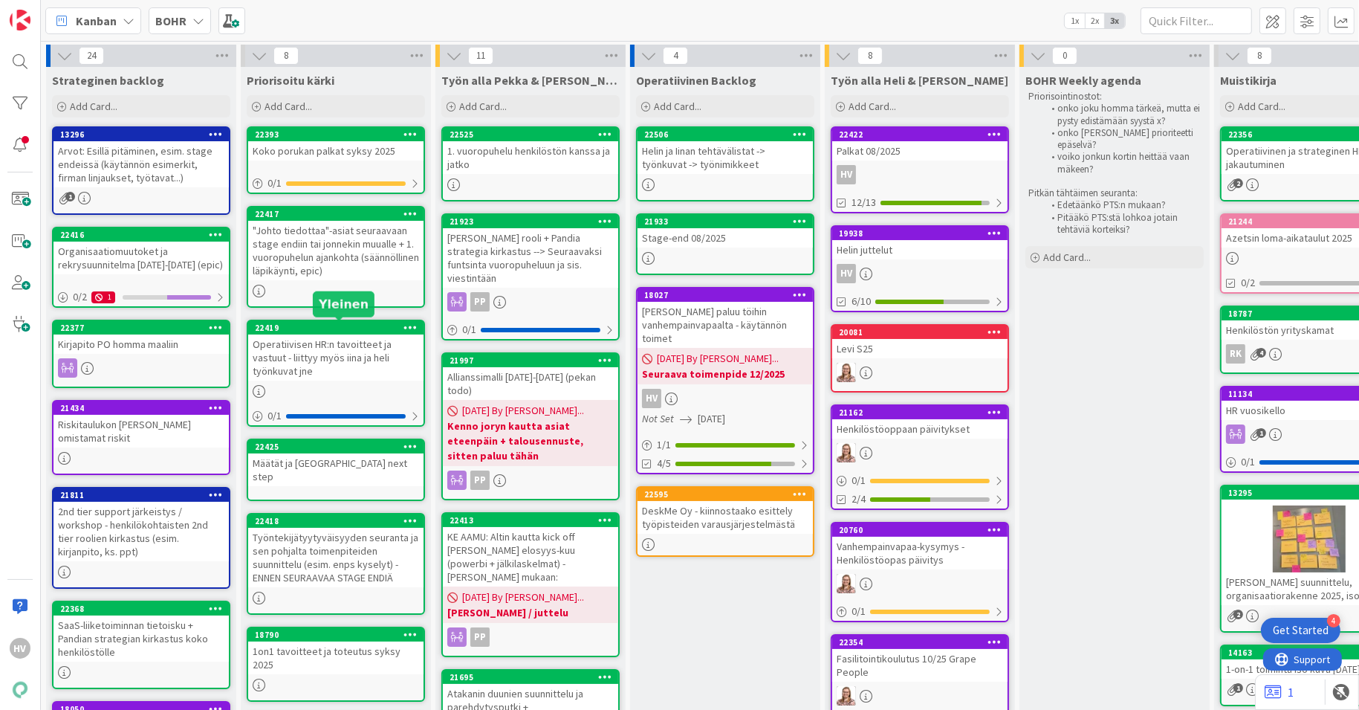
click at [331, 331] on div "22419" at bounding box center [339, 328] width 169 height 10
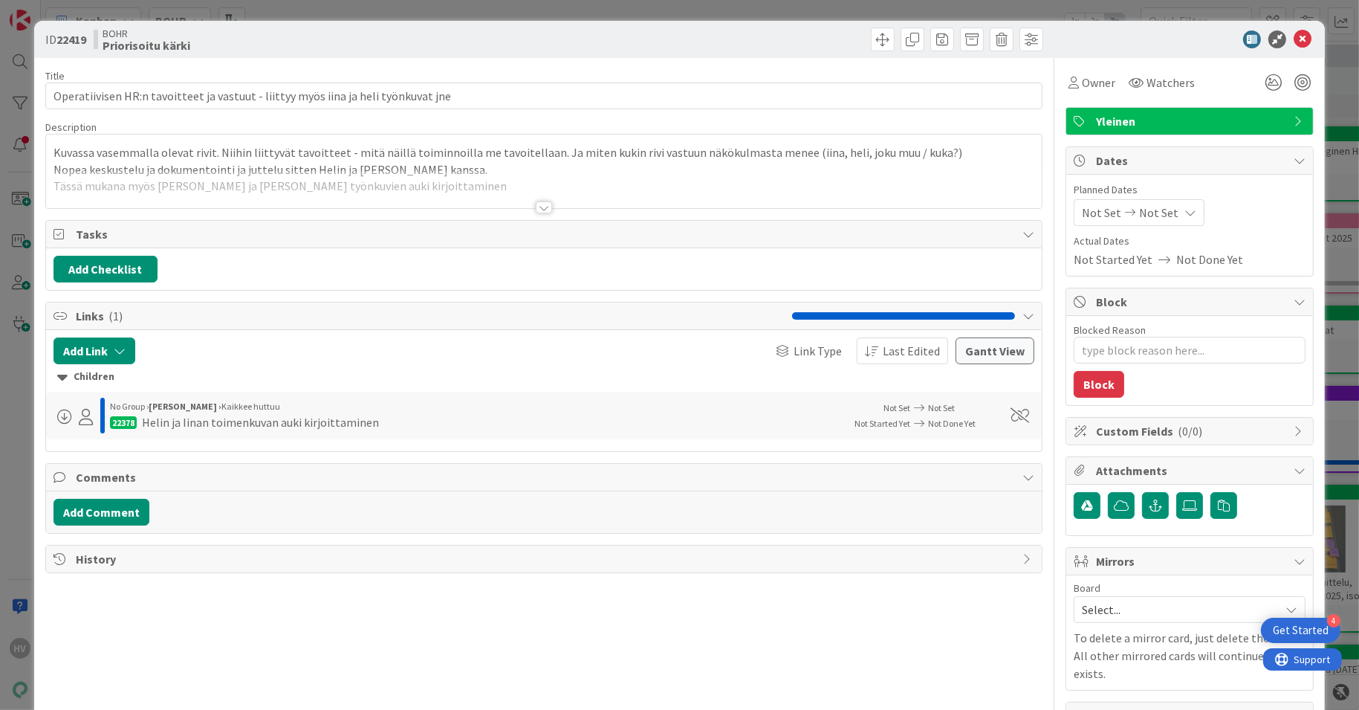
type textarea "x"
click at [541, 210] on div at bounding box center [544, 207] width 16 height 12
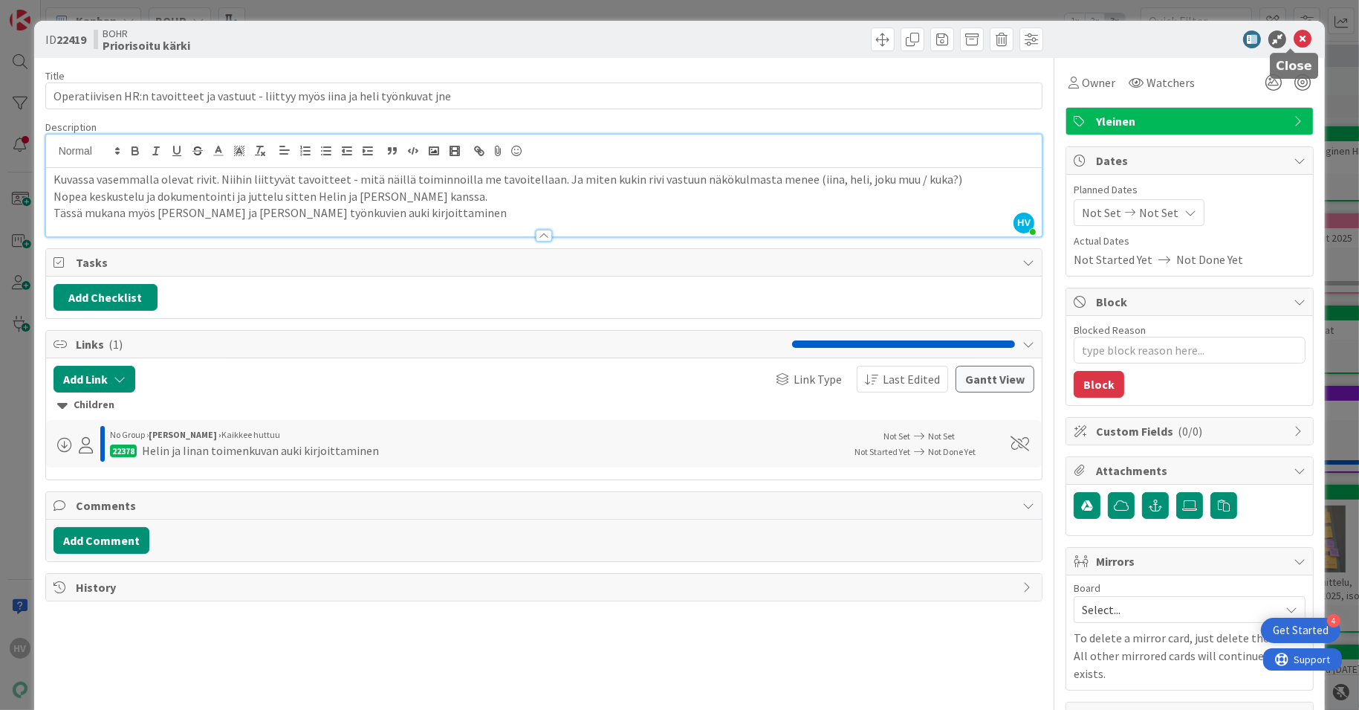
click at [1298, 42] on icon at bounding box center [1303, 39] width 18 height 18
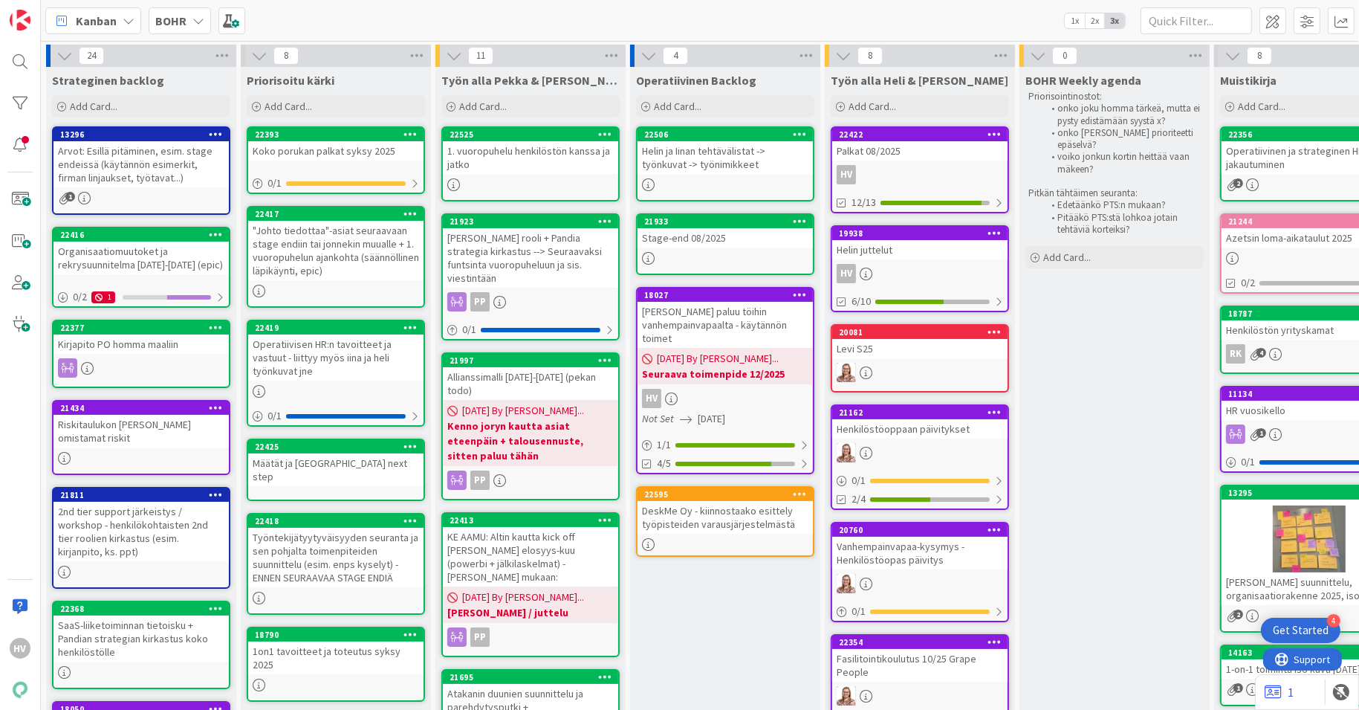
click at [190, 28] on div "BOHR" at bounding box center [180, 20] width 62 height 27
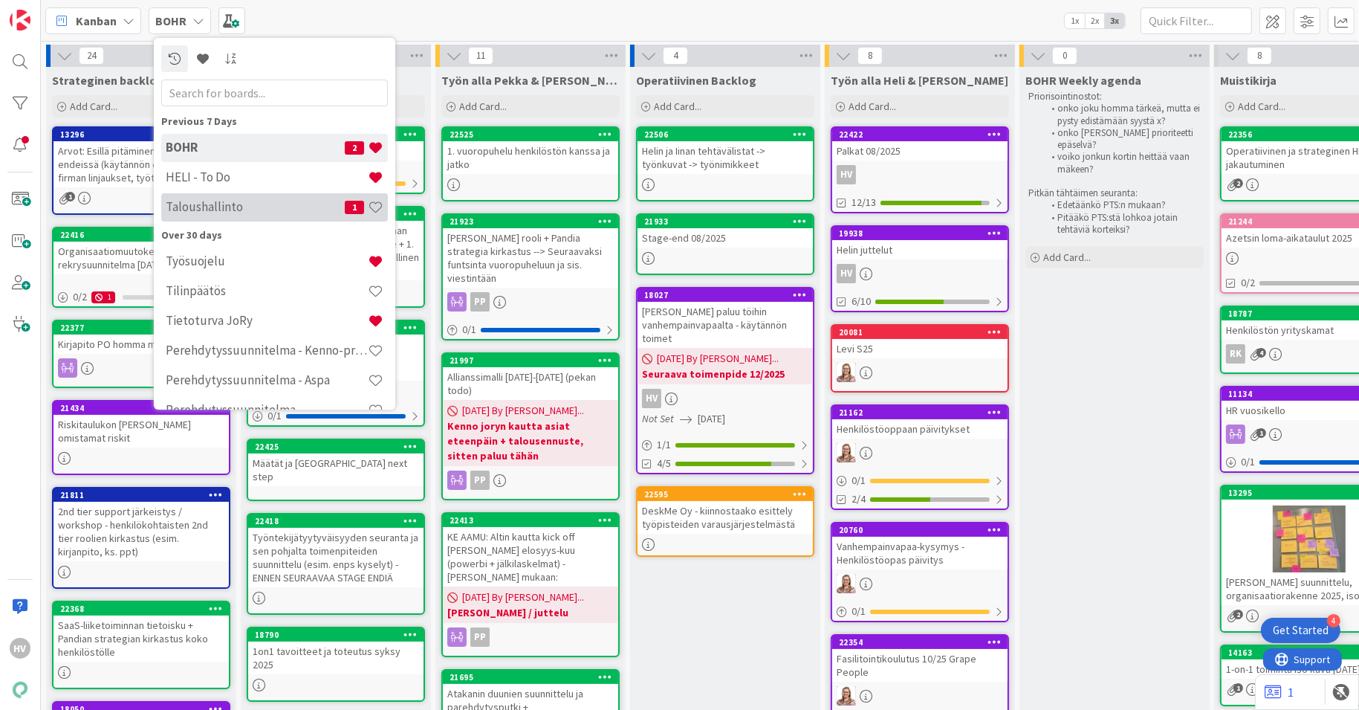
click at [215, 207] on h4 "Taloushallinto" at bounding box center [255, 206] width 179 height 15
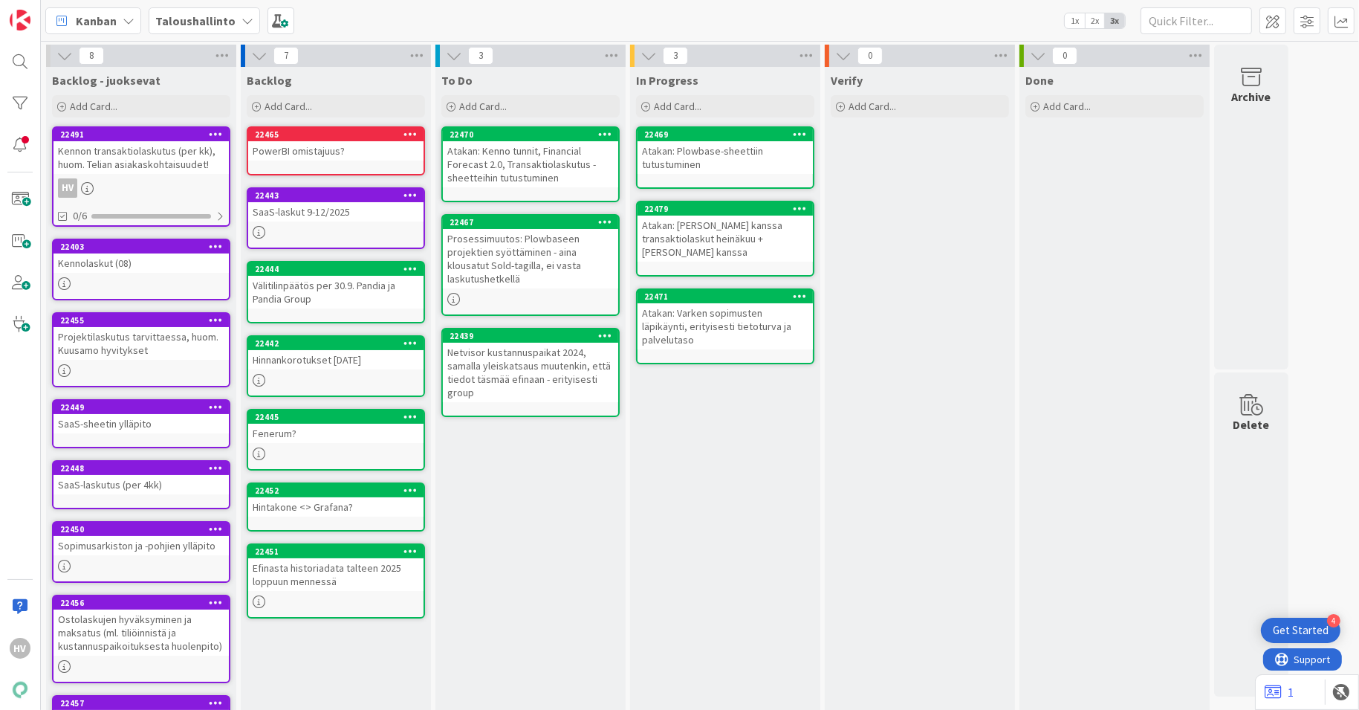
click at [218, 27] on b "Taloushallinto" at bounding box center [195, 20] width 80 height 15
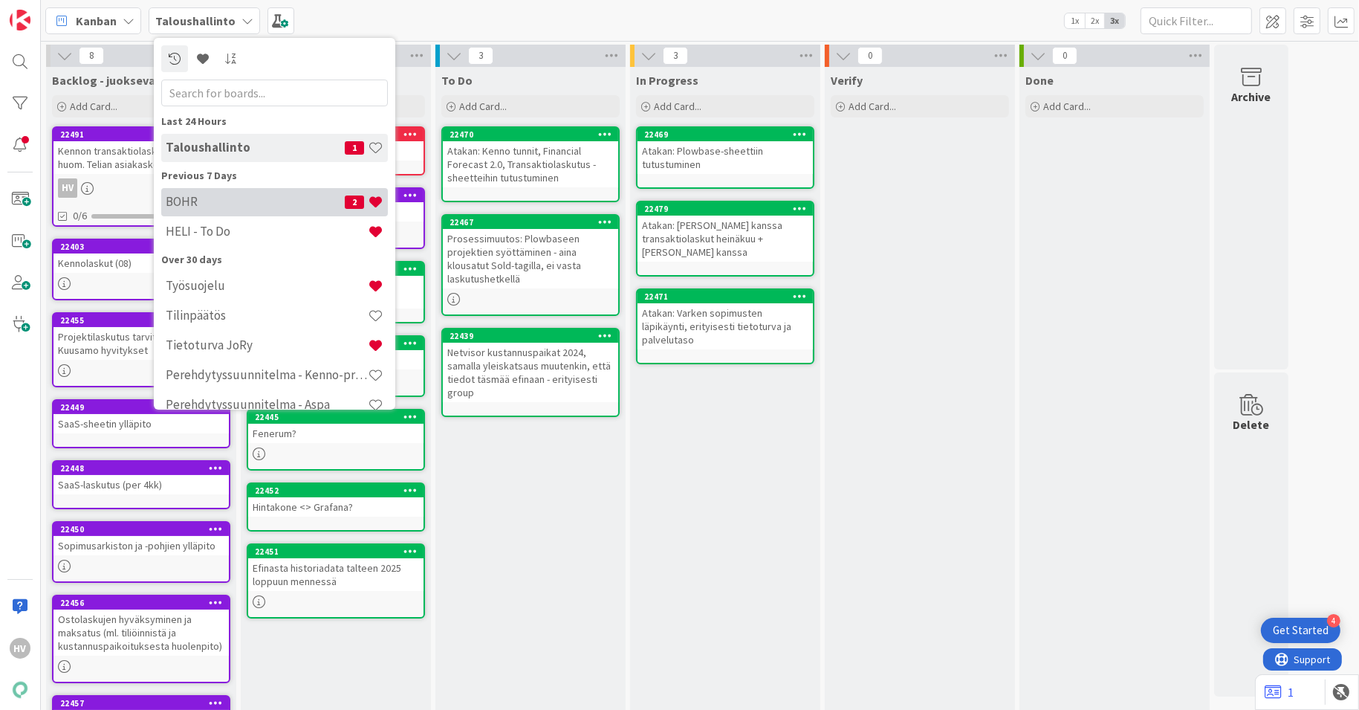
click at [187, 202] on h4 "BOHR" at bounding box center [255, 201] width 179 height 15
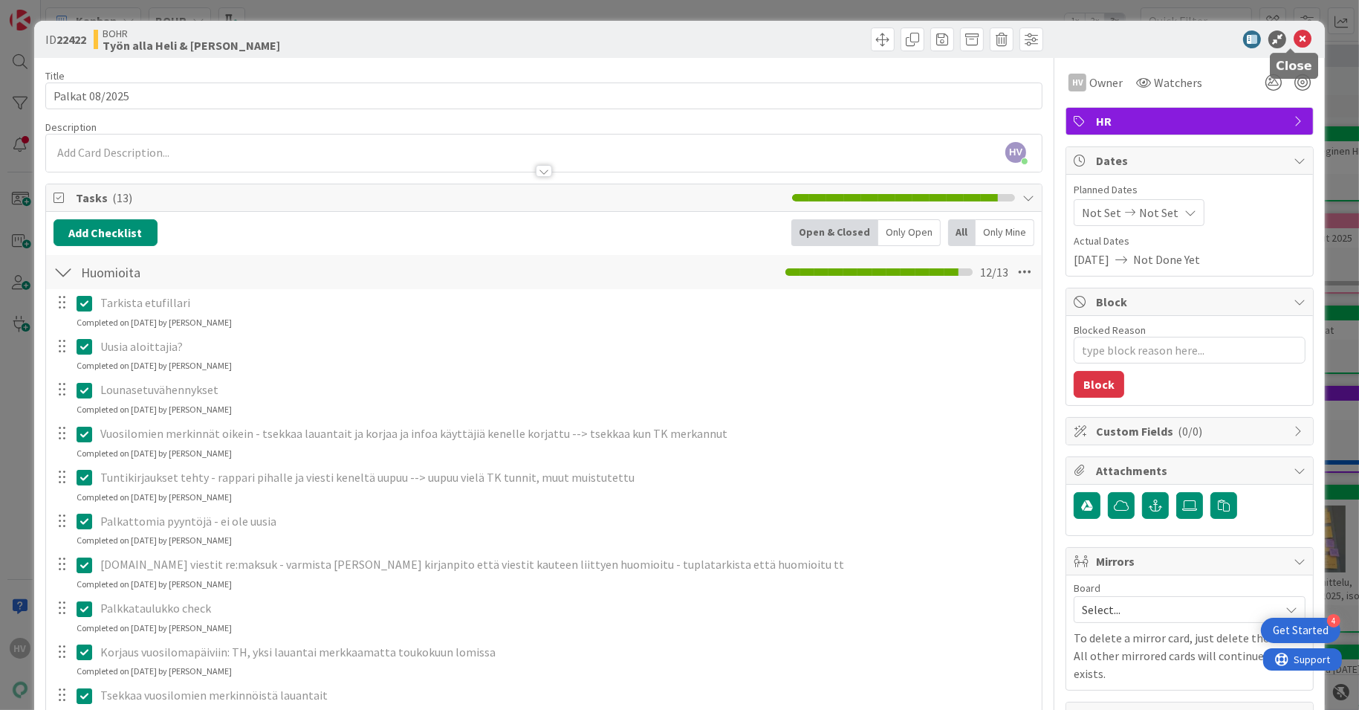
click at [1294, 42] on icon at bounding box center [1303, 39] width 18 height 18
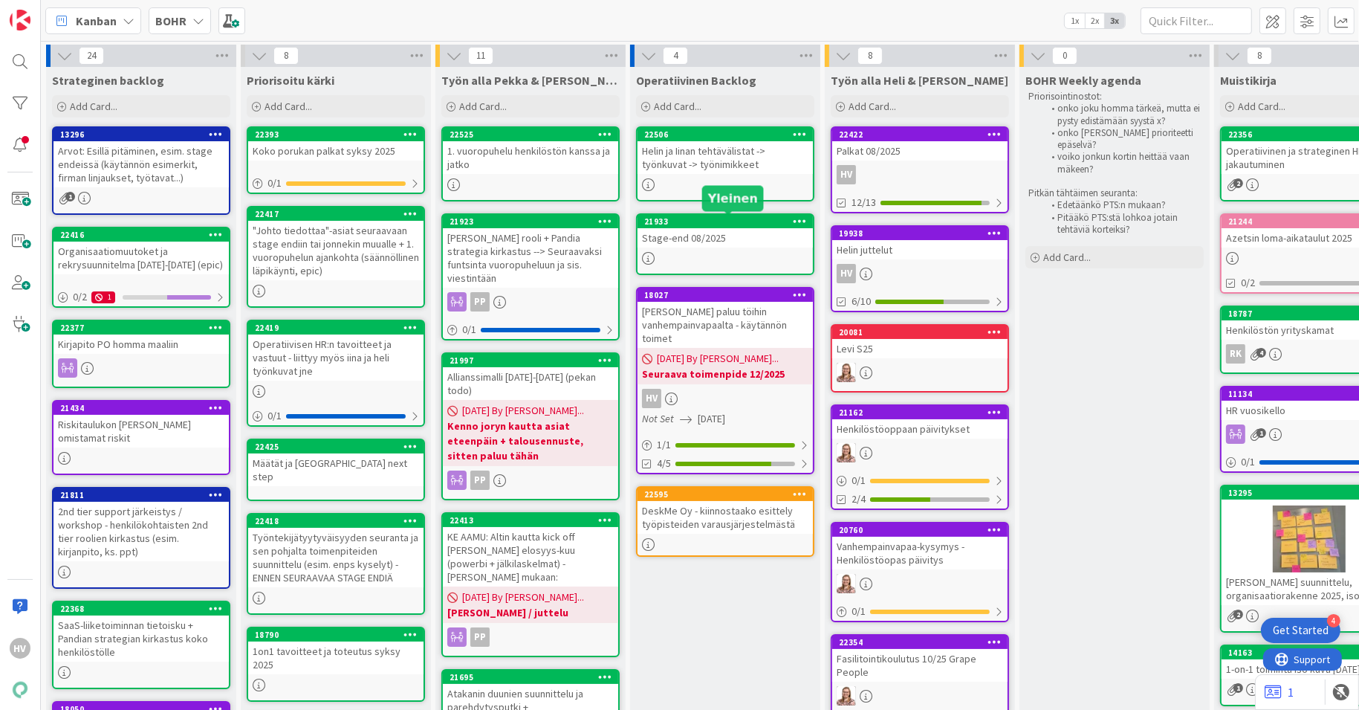
click at [748, 222] on div "21933" at bounding box center [728, 221] width 169 height 10
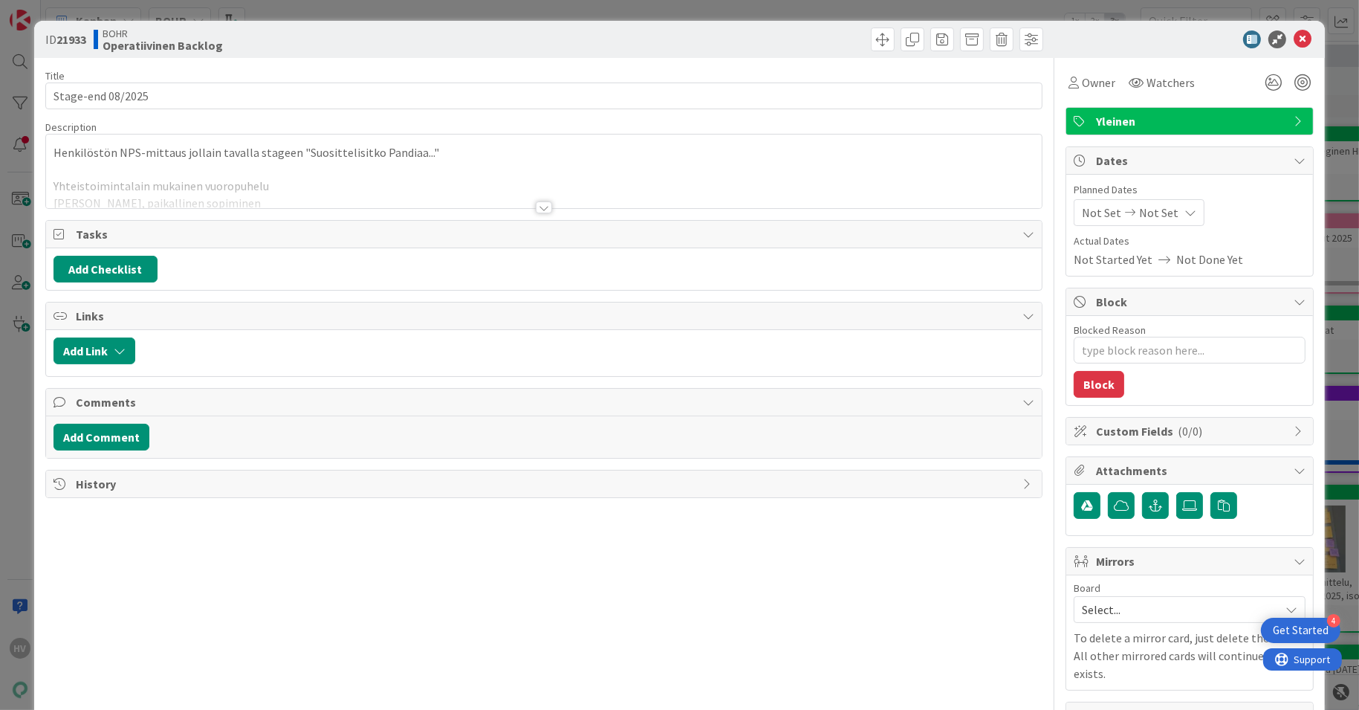
type textarea "x"
click at [539, 211] on div at bounding box center [544, 207] width 16 height 12
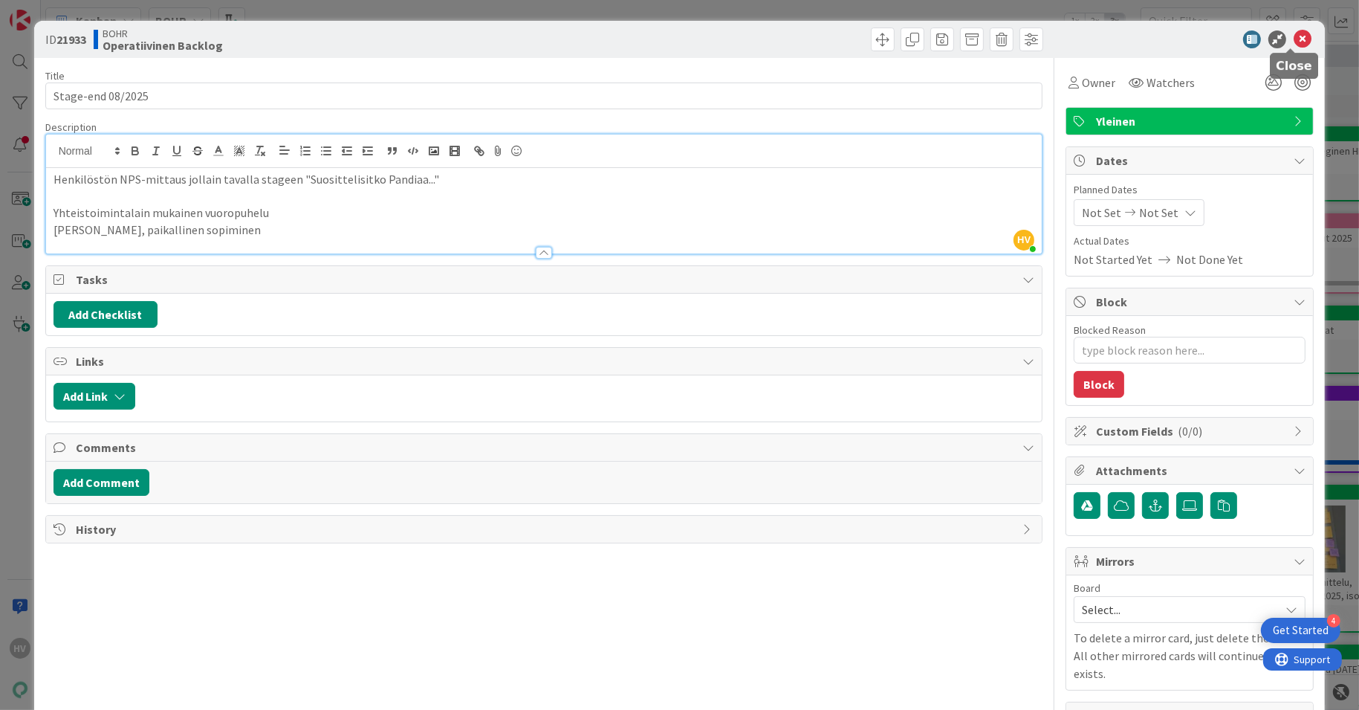
click at [1294, 37] on icon at bounding box center [1303, 39] width 18 height 18
